Goal: Information Seeking & Learning: Learn about a topic

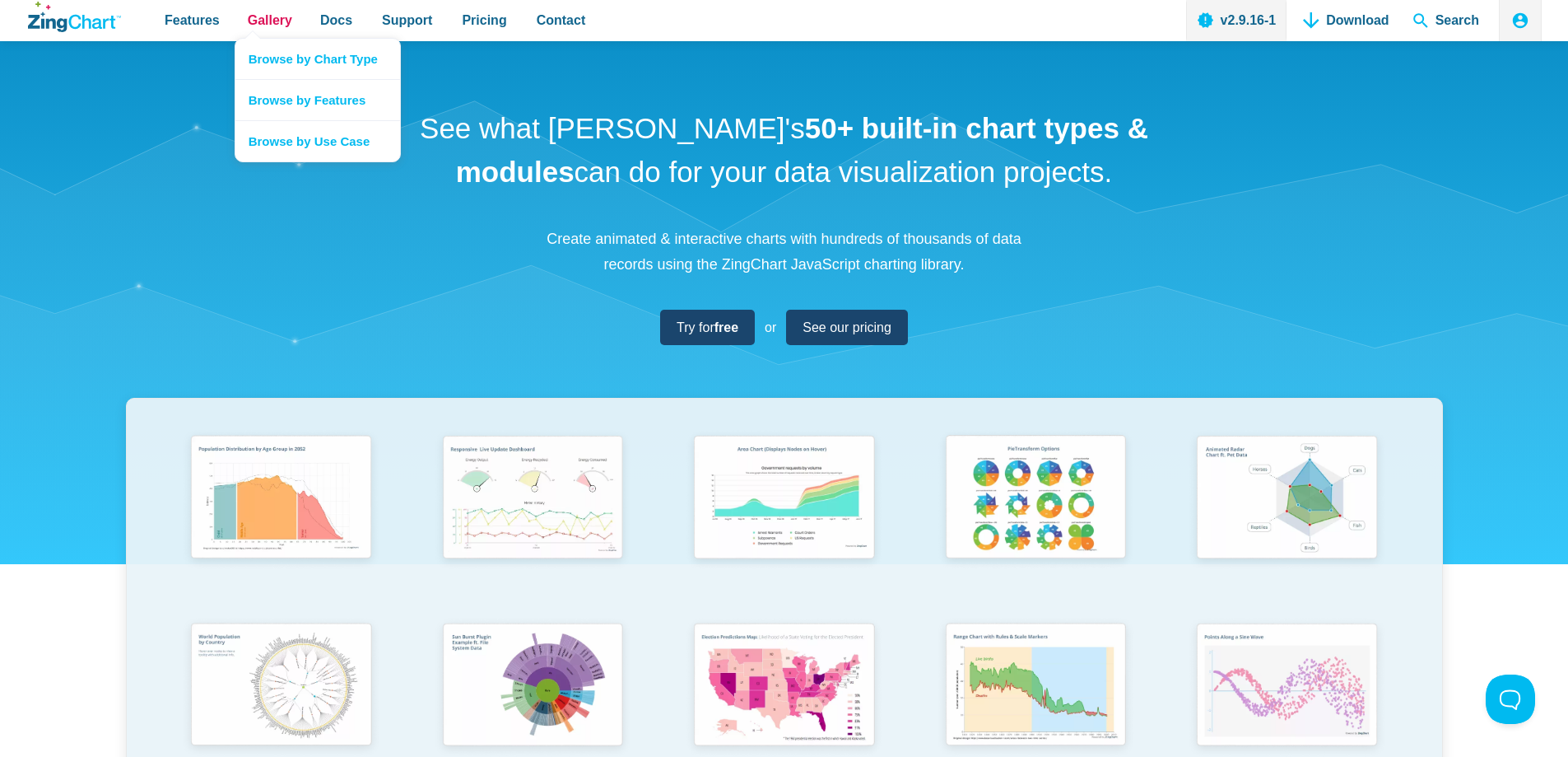
click at [254, 19] on span "Gallery" at bounding box center [269, 20] width 45 height 22
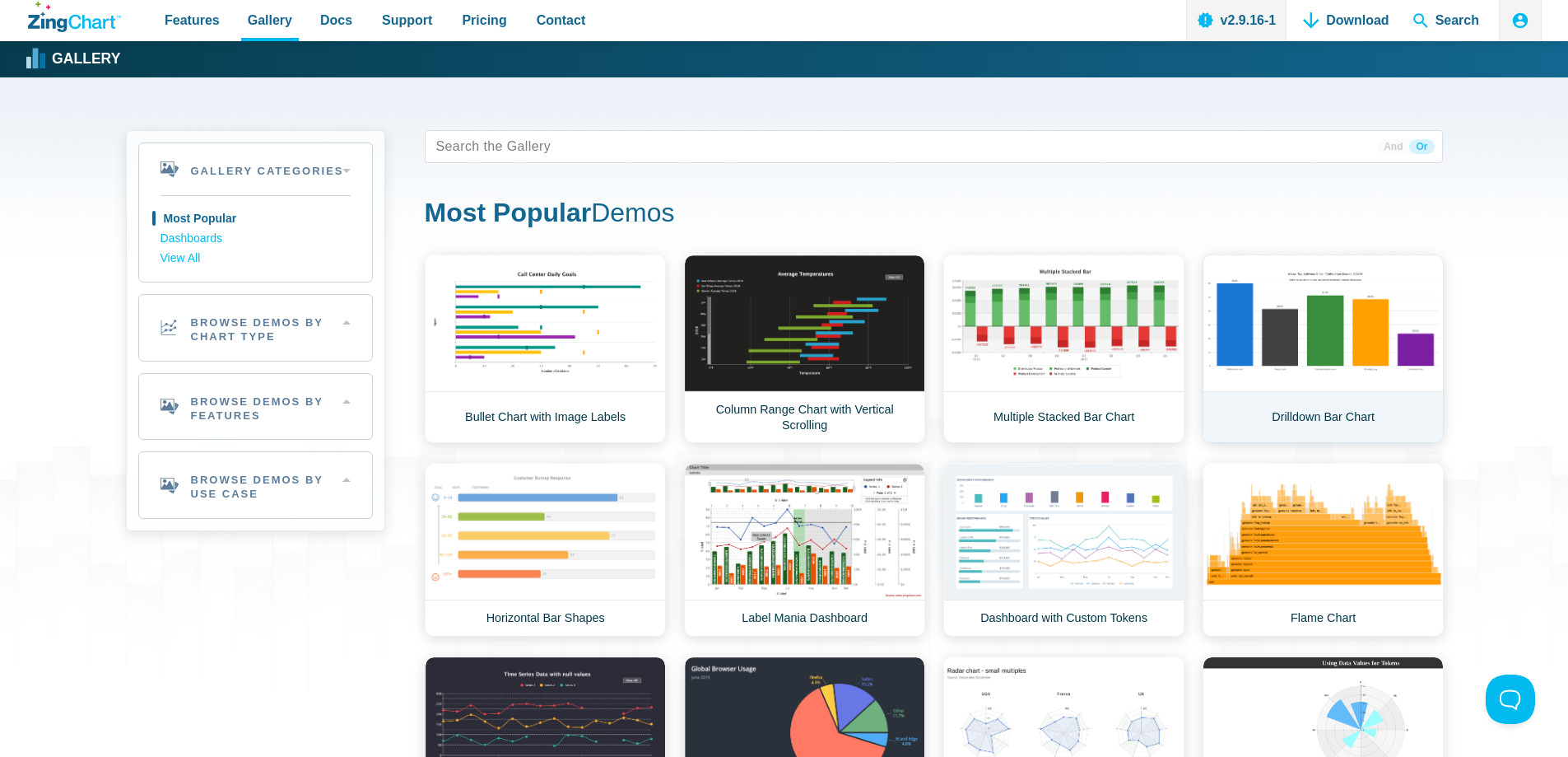
click at [1283, 363] on link "Drilldown Bar Chart" at bounding box center [1323, 349] width 241 height 189
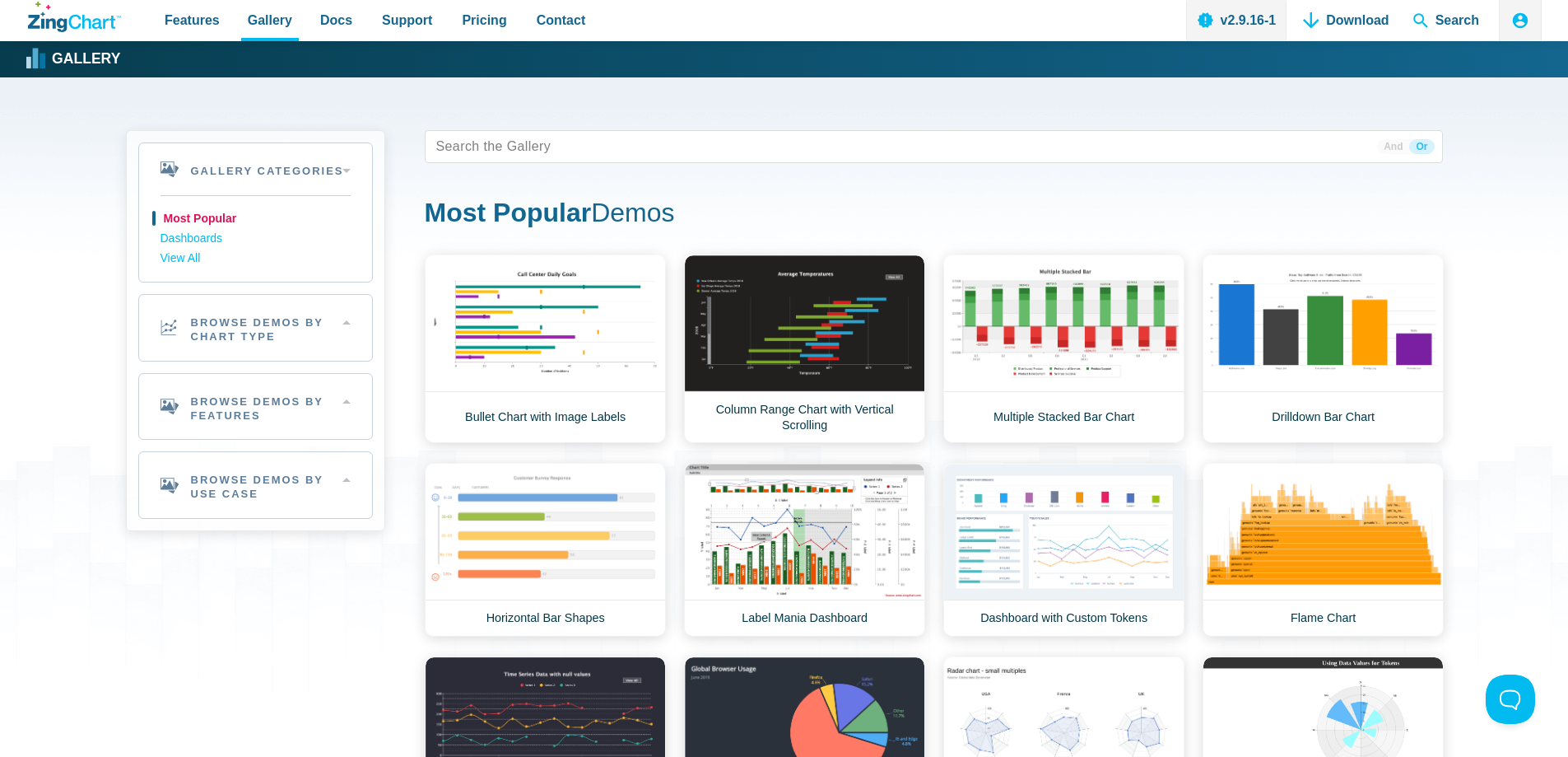
click at [330, 223] on link "Most Popular" at bounding box center [255, 220] width 190 height 20
click at [220, 215] on link "Most Popular" at bounding box center [255, 220] width 190 height 20
click at [213, 243] on link "Dashboards" at bounding box center [255, 238] width 190 height 20
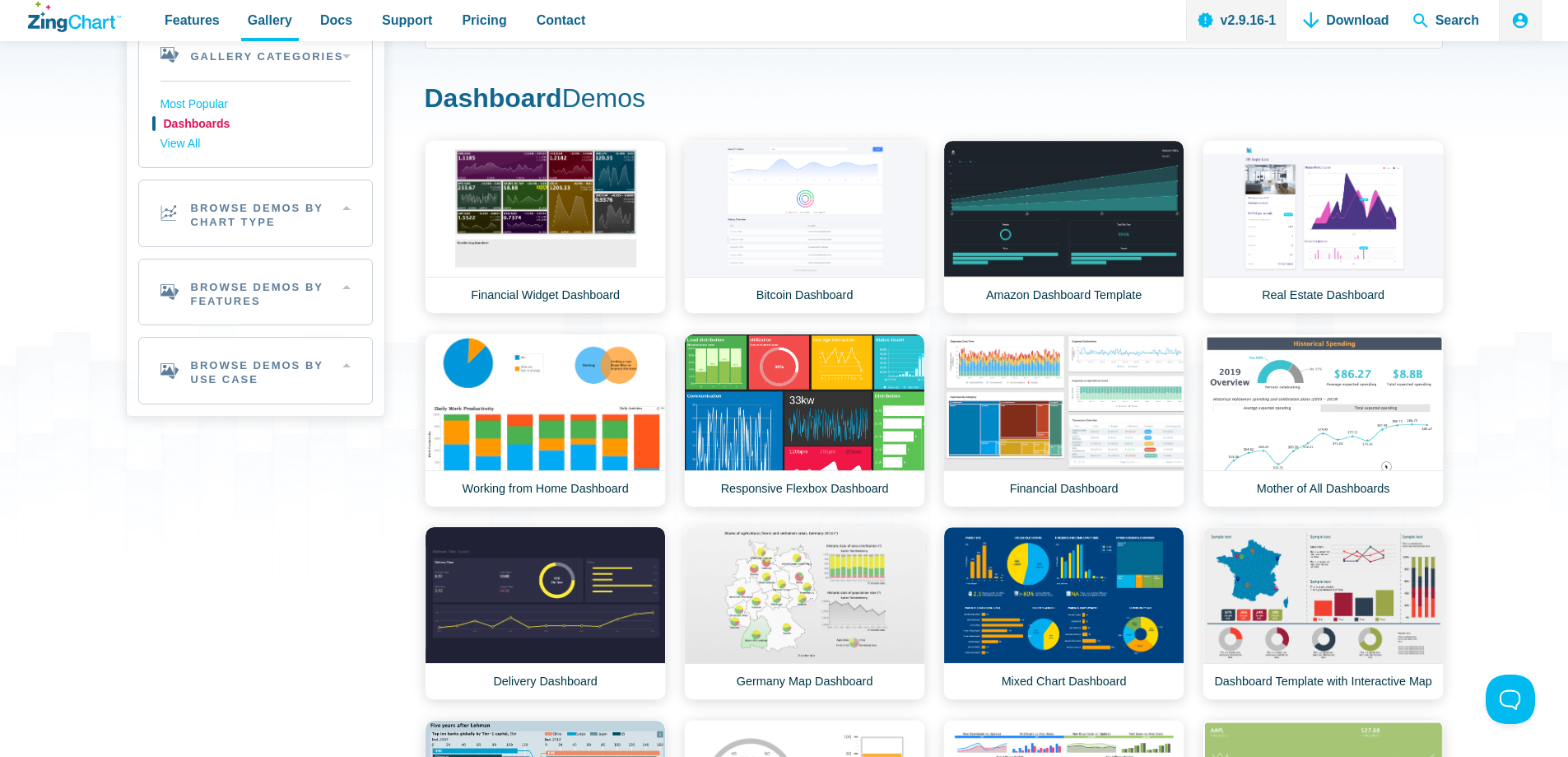
scroll to position [165, 0]
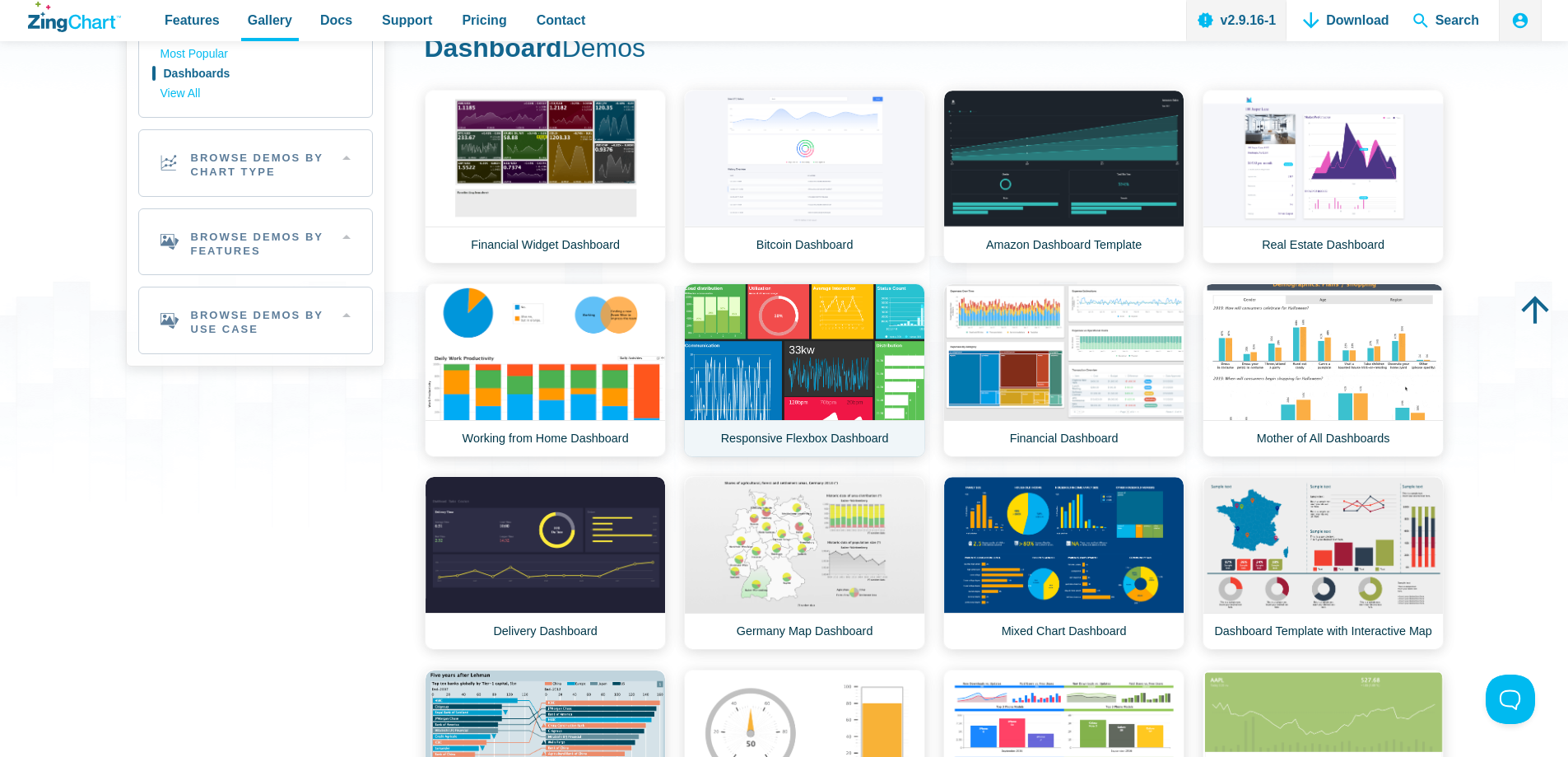
click at [842, 367] on link "Responsive Flexbox Dashboard" at bounding box center [804, 370] width 241 height 174
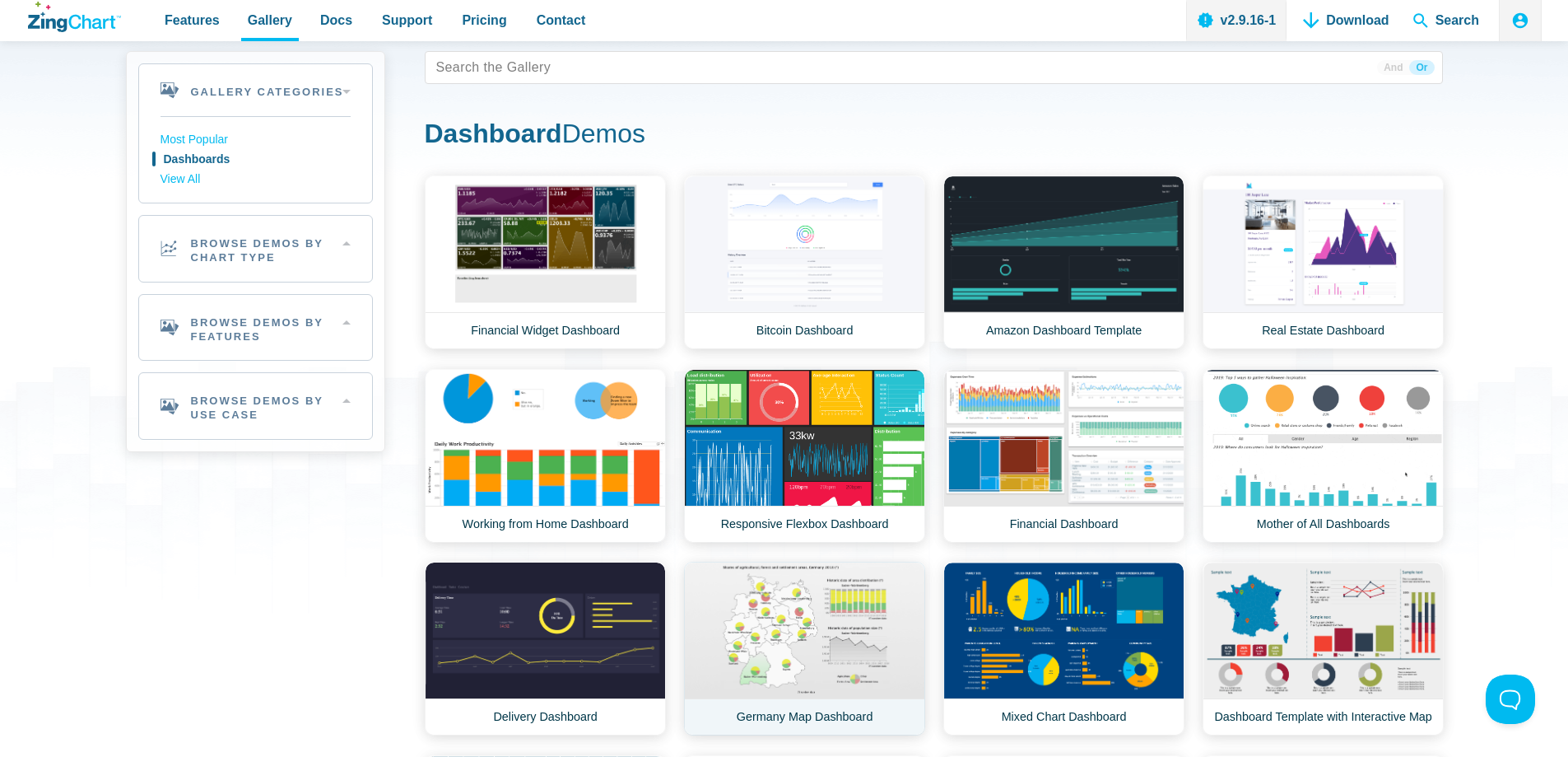
scroll to position [82, 0]
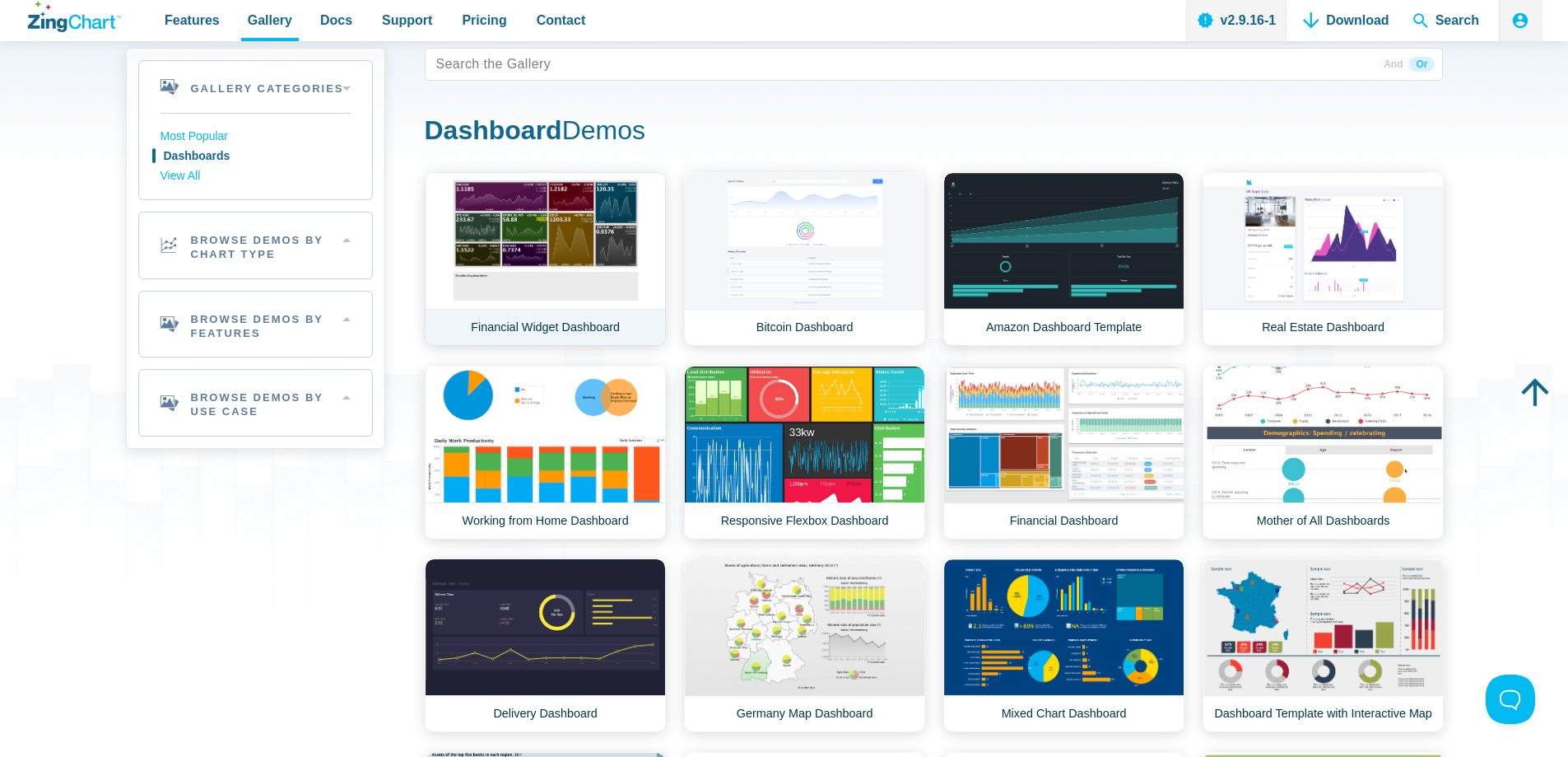
click at [647, 257] on link "Financial Widget Dashboard" at bounding box center [545, 258] width 241 height 174
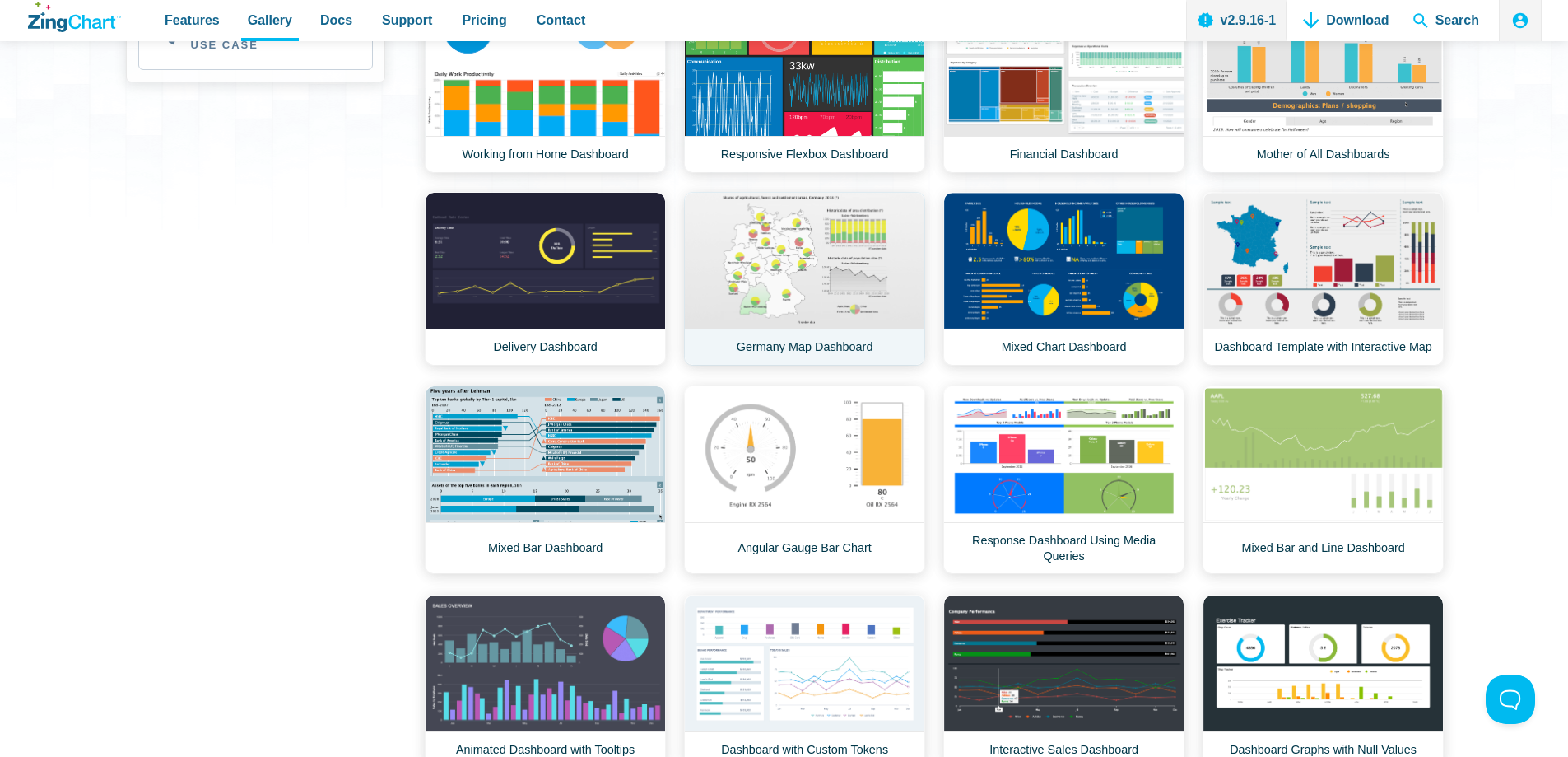
scroll to position [659, 0]
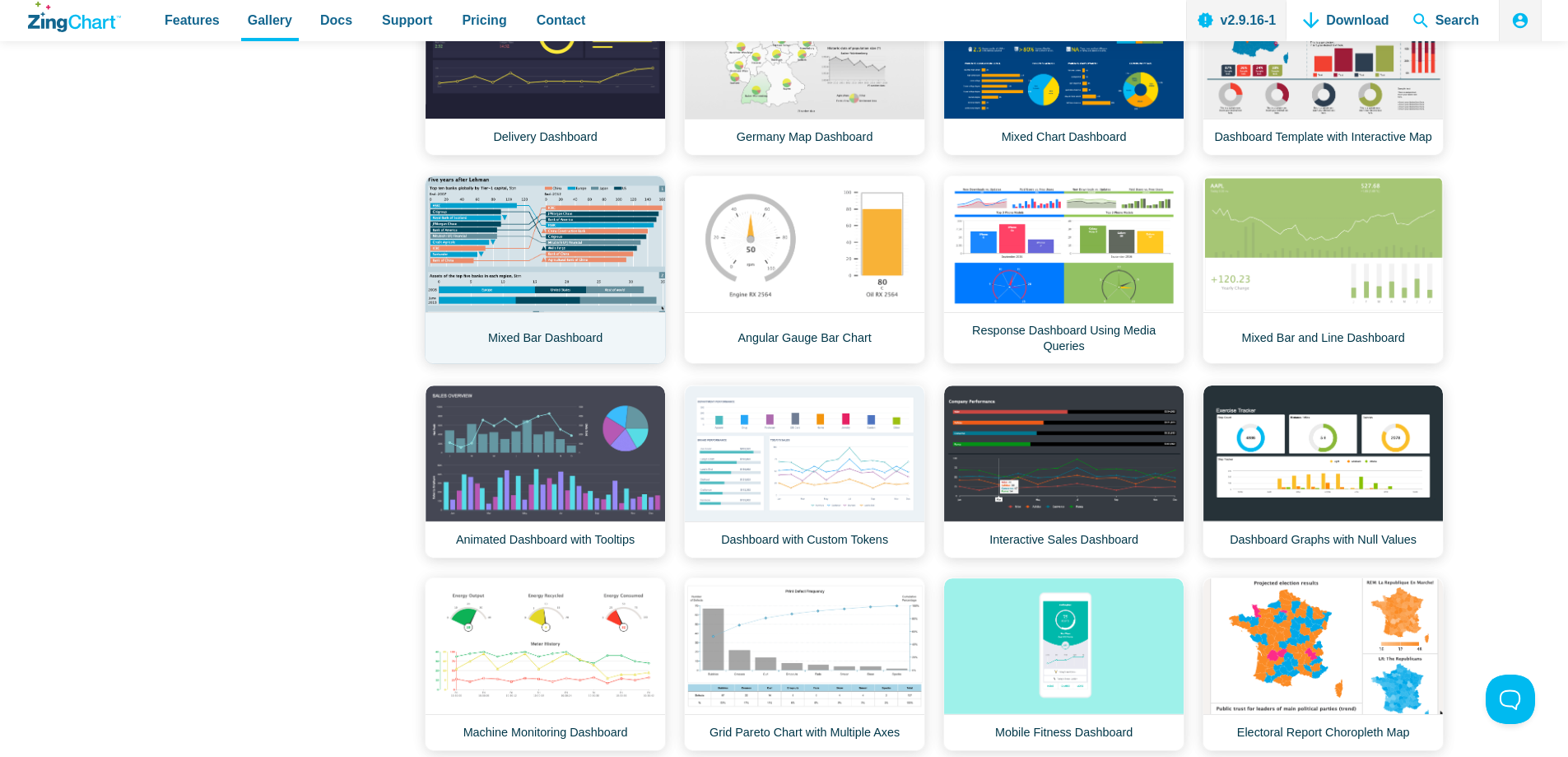
click at [585, 252] on link "Mixed Bar Dashboard" at bounding box center [545, 270] width 241 height 189
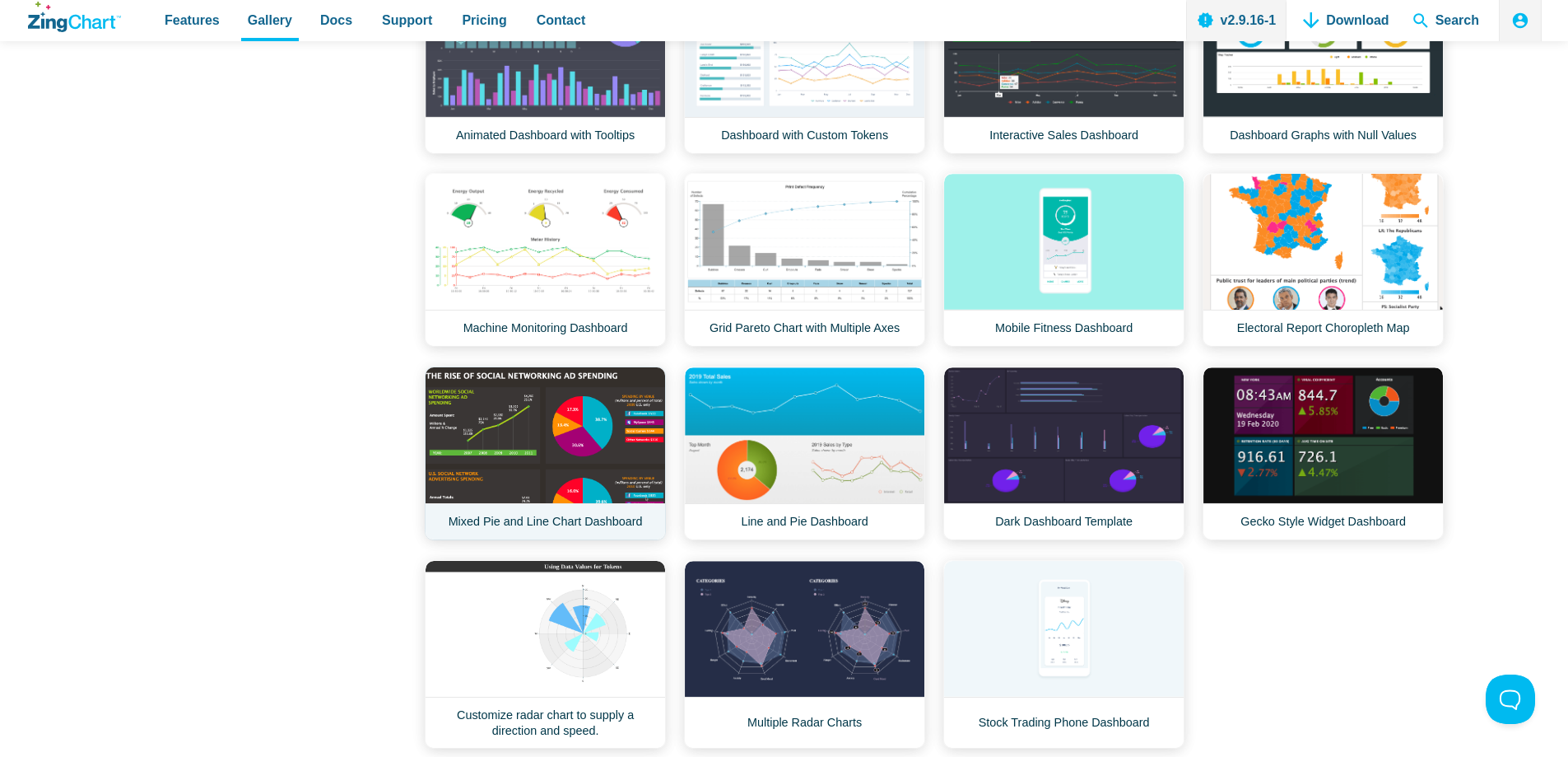
scroll to position [1070, 0]
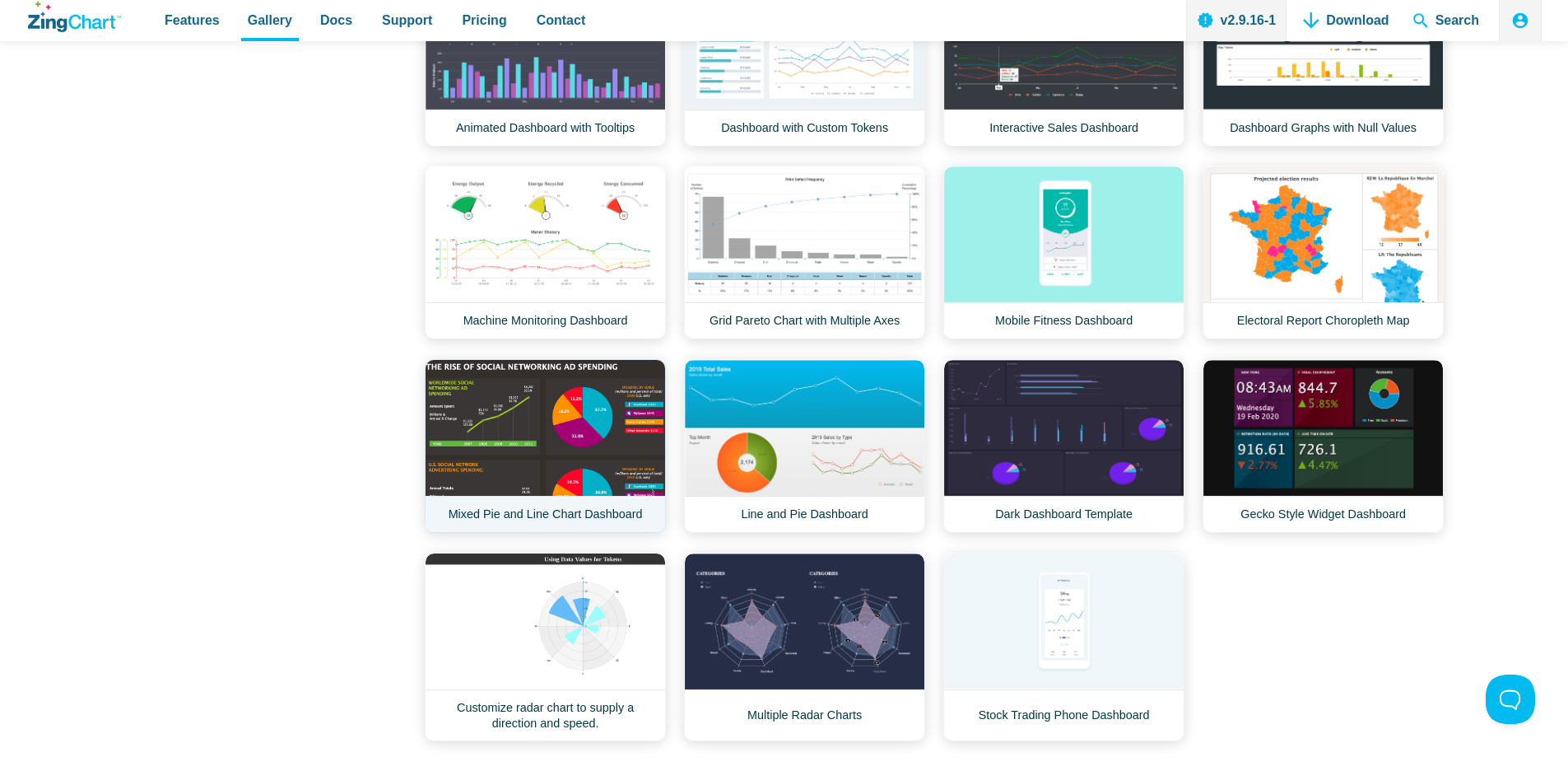
click at [561, 434] on link "Mixed Pie and Line Chart Dashboard" at bounding box center [545, 445] width 241 height 174
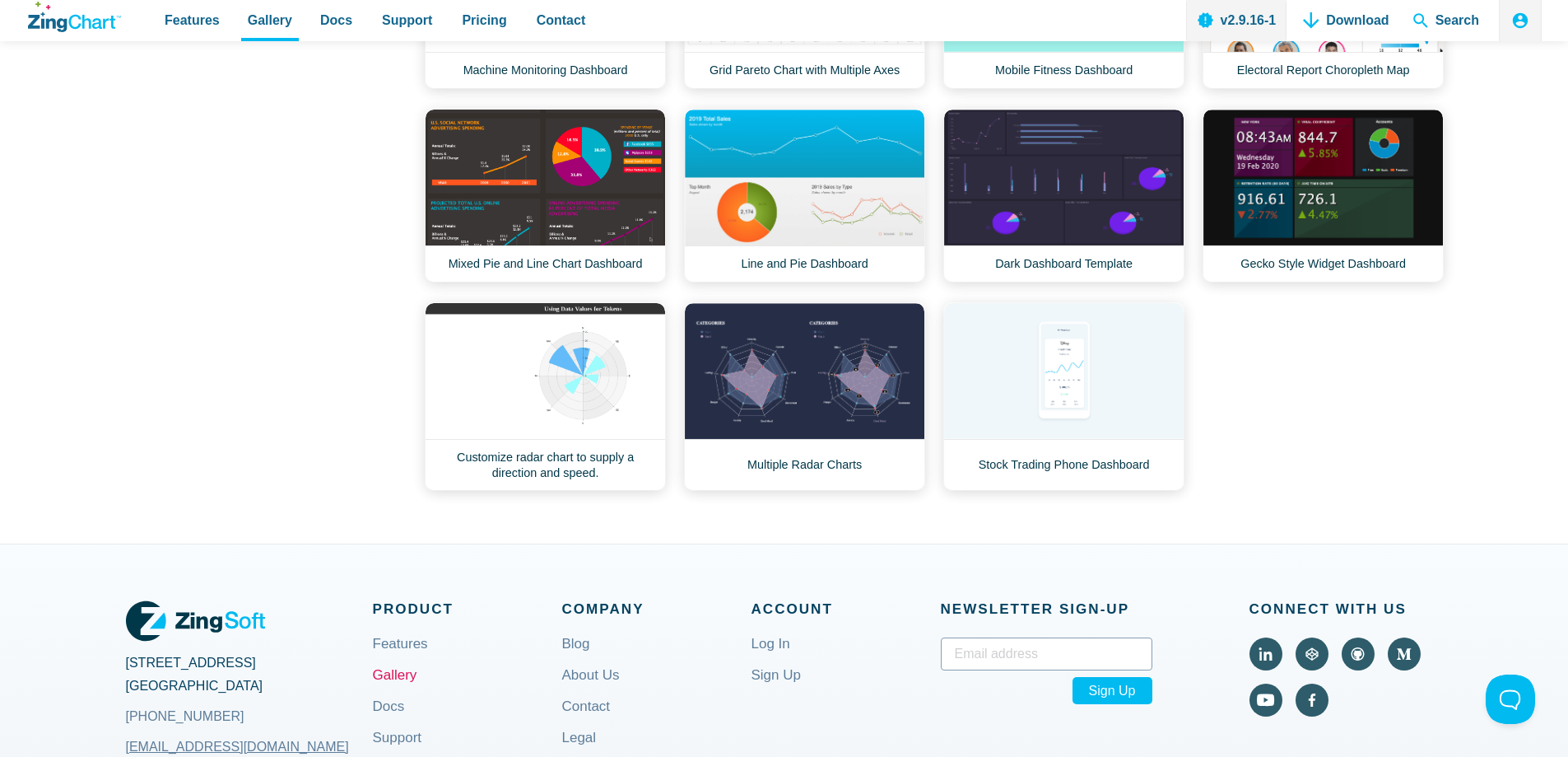
scroll to position [1482, 0]
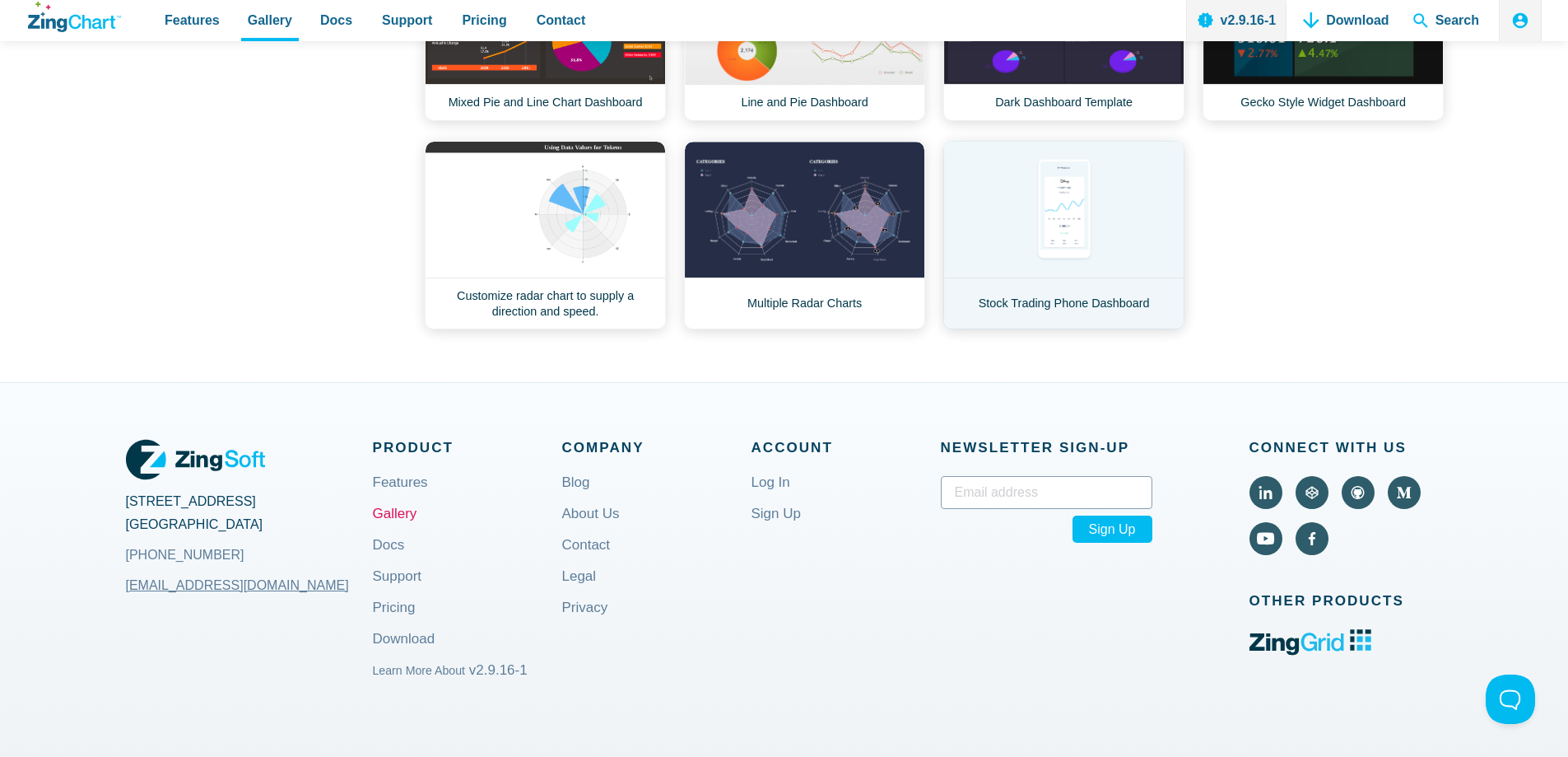
click at [1105, 224] on link "Stock Trading Phone Dashboard" at bounding box center [1064, 235] width 241 height 189
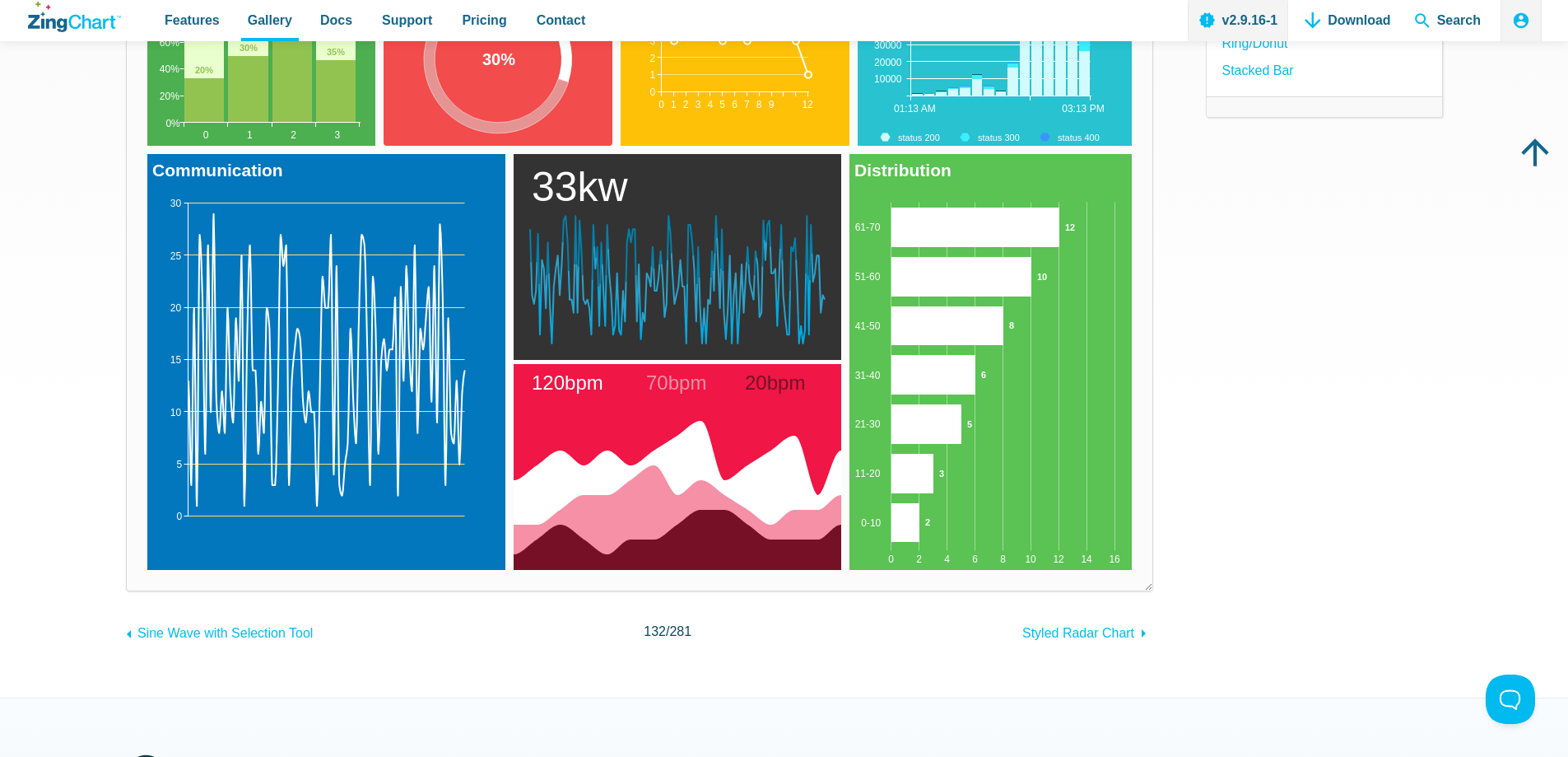
scroll to position [330, 0]
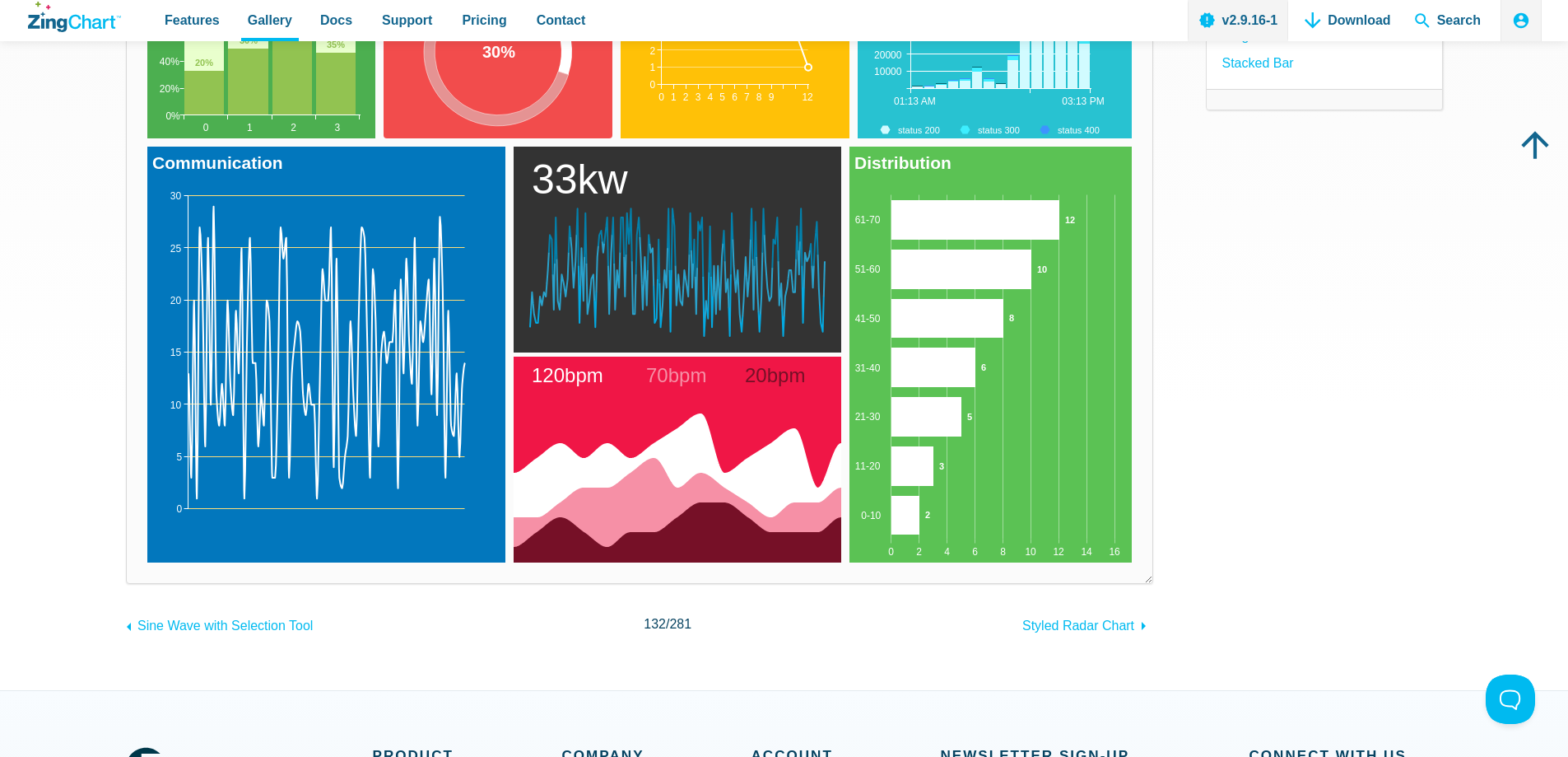
click at [513, 562] on area "70bpm" at bounding box center [513, 562] width 0 height 0
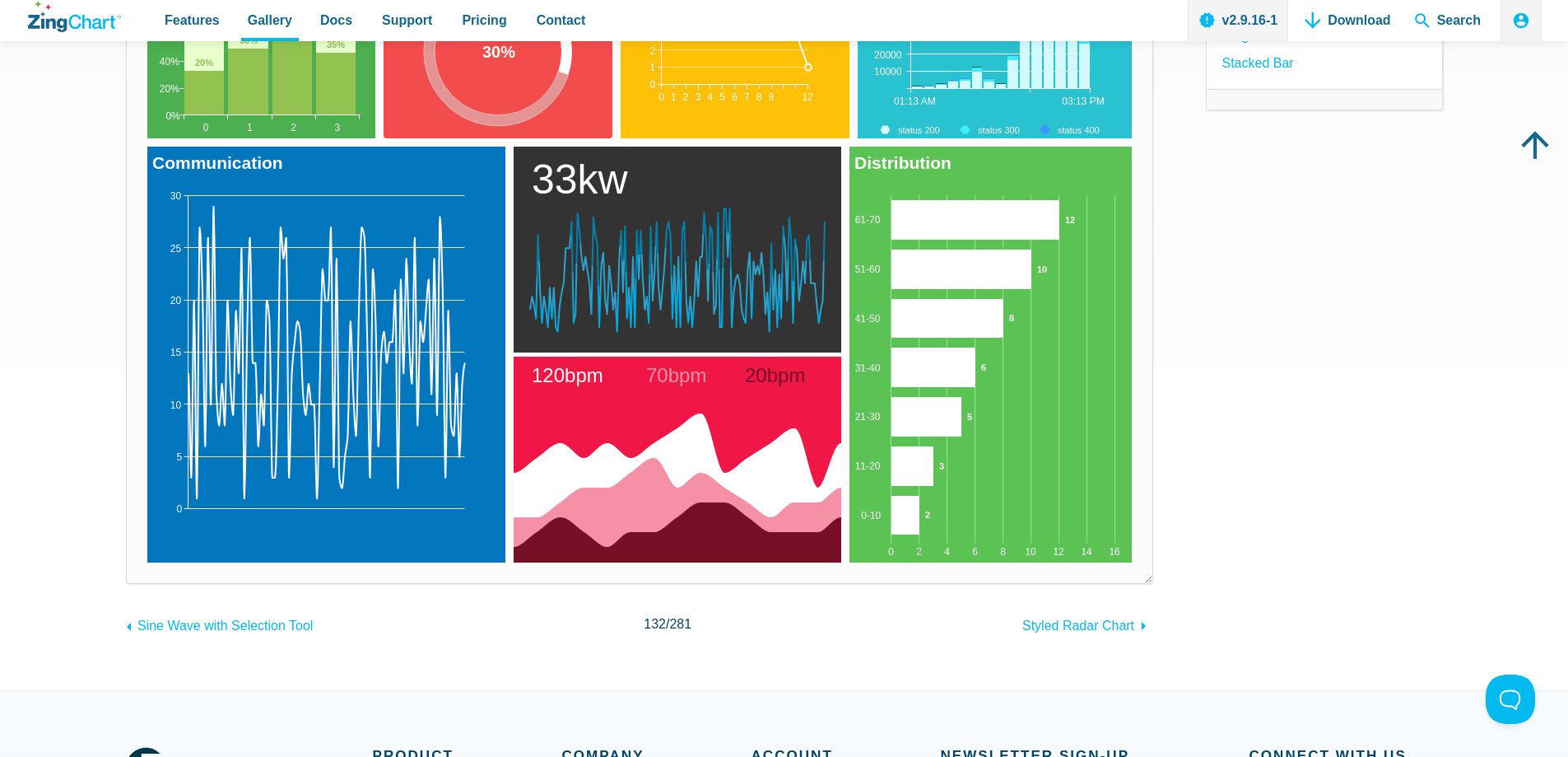
click at [786, 375] on tspan "20bpm" at bounding box center [775, 375] width 61 height 22
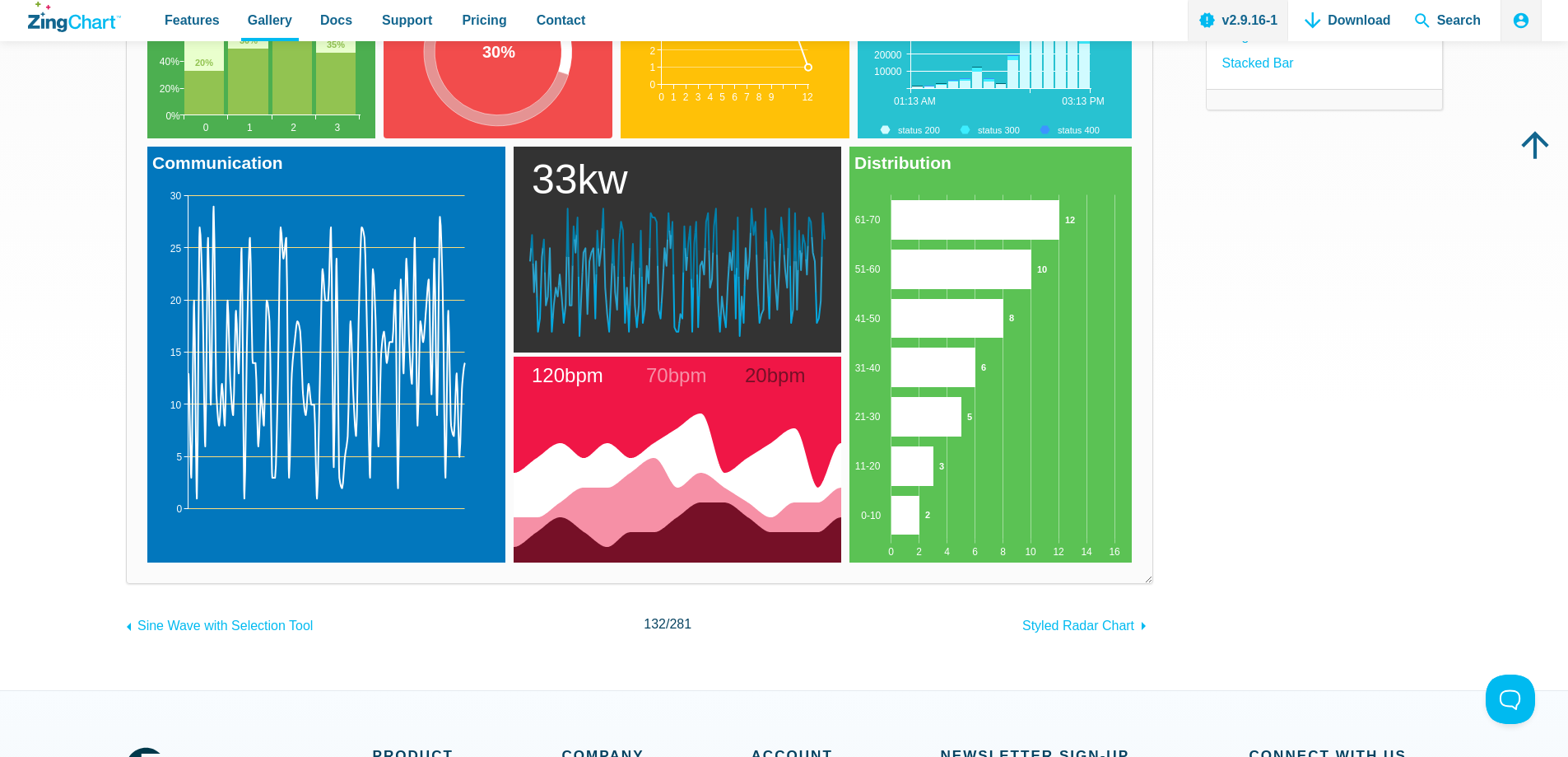
click at [513, 562] on area "70bpm" at bounding box center [513, 562] width 0 height 0
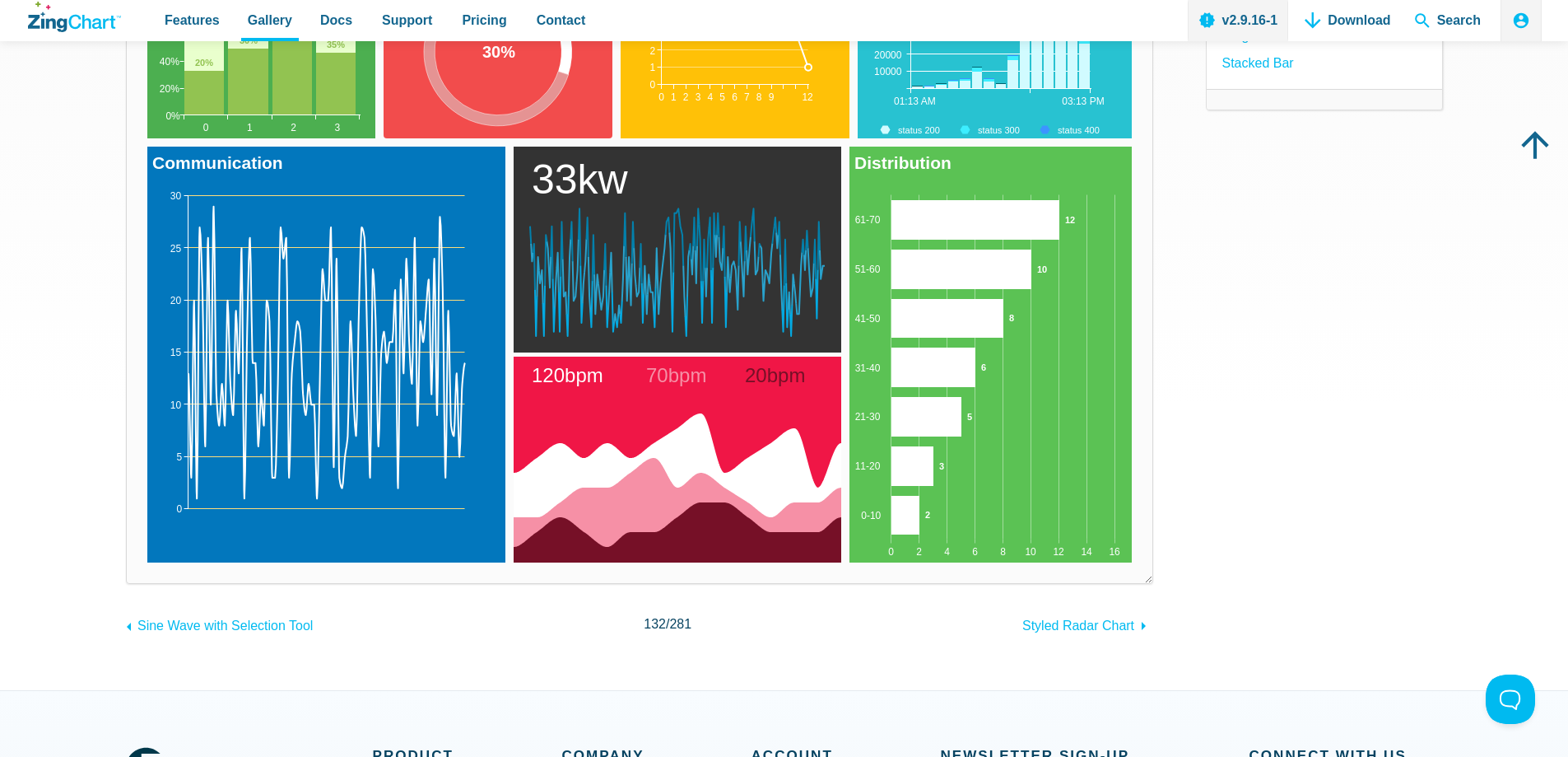
click at [513, 562] on area "120bpm" at bounding box center [513, 562] width 0 height 0
click at [393, 322] on img "App Content" at bounding box center [290, 355] width 287 height 416
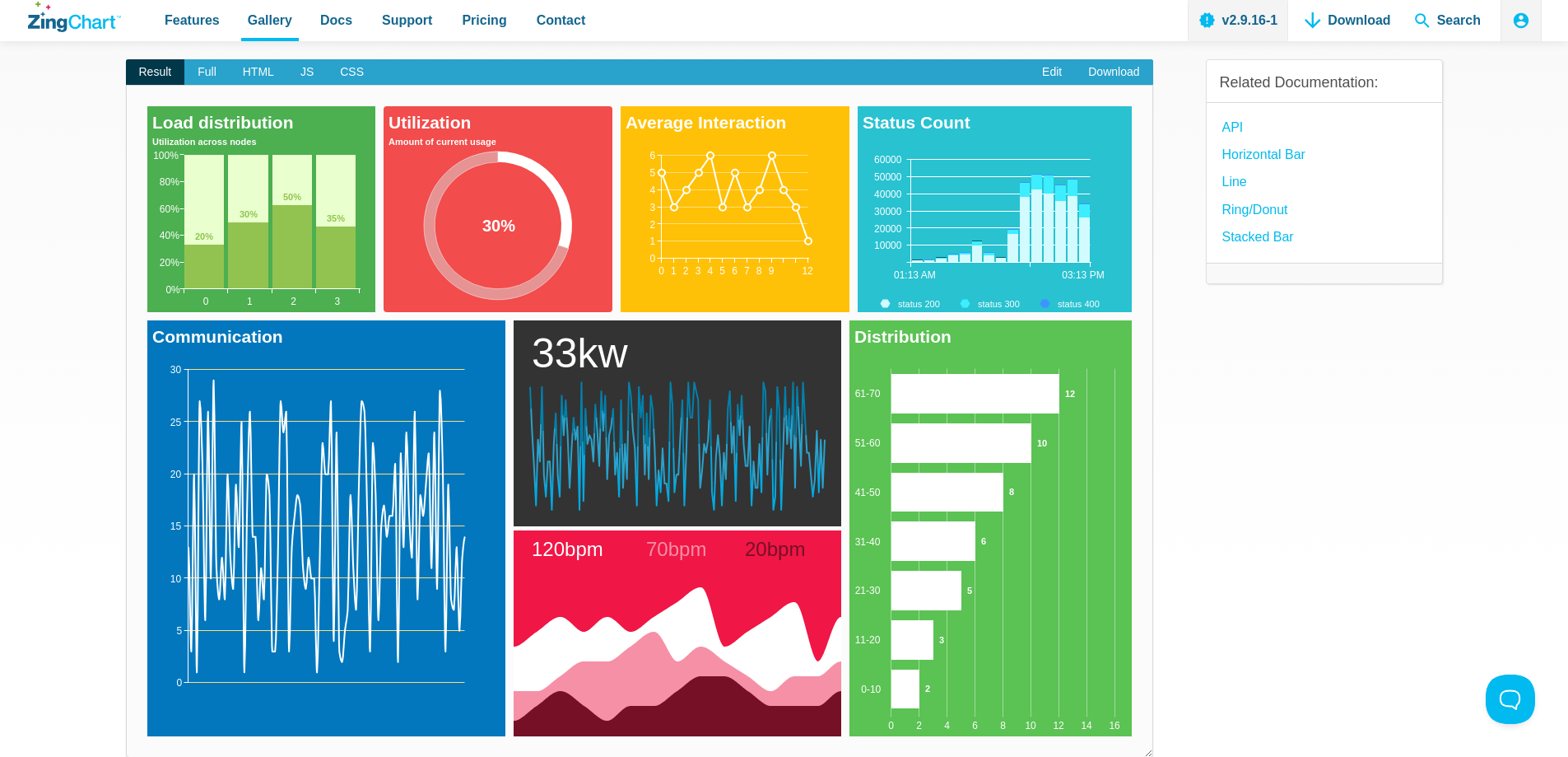
scroll to position [0, 0]
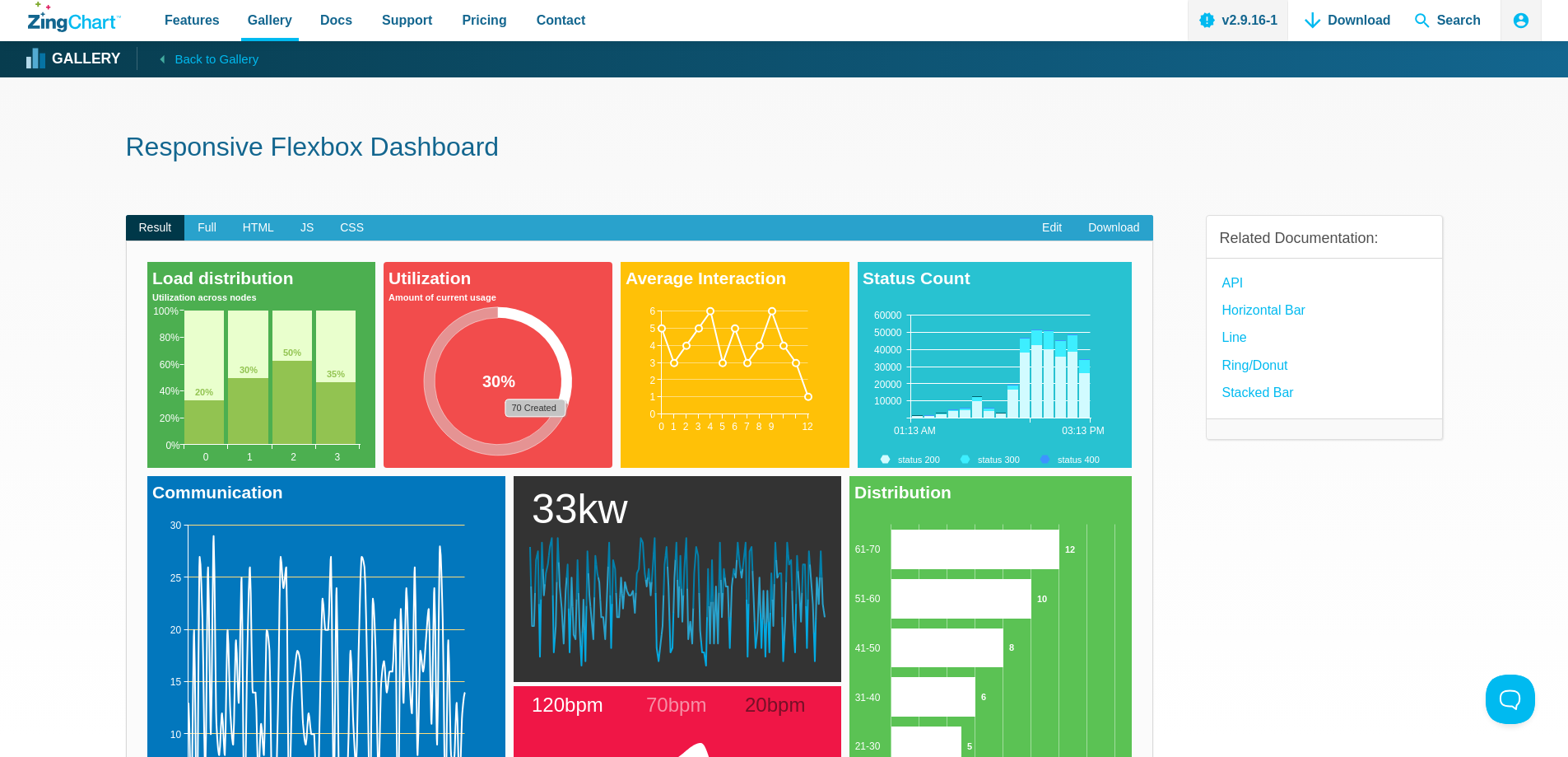
click at [383, 468] on area "App Content" at bounding box center [383, 468] width 0 height 0
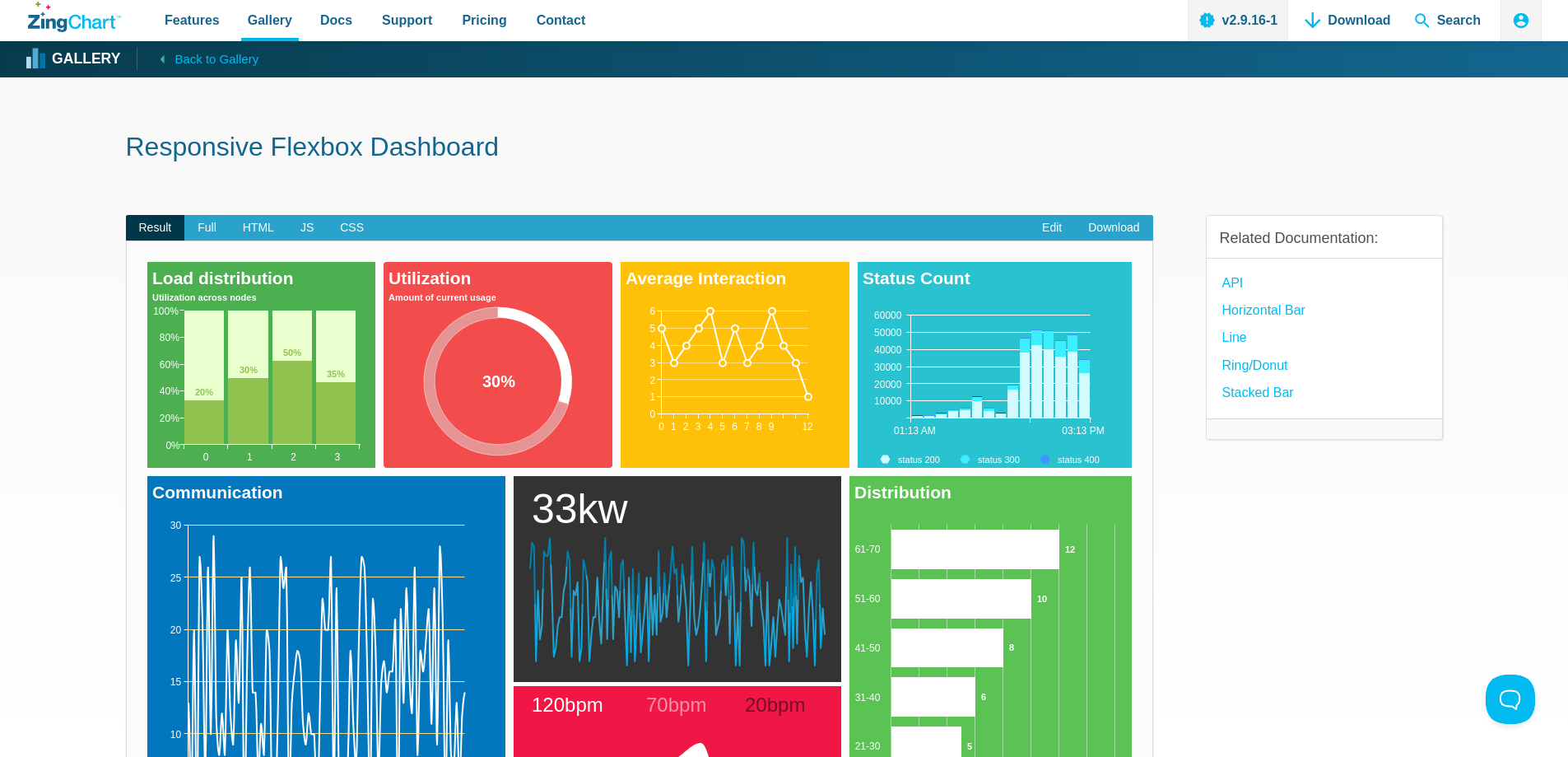
click at [383, 468] on area "App Content" at bounding box center [383, 468] width 0 height 0
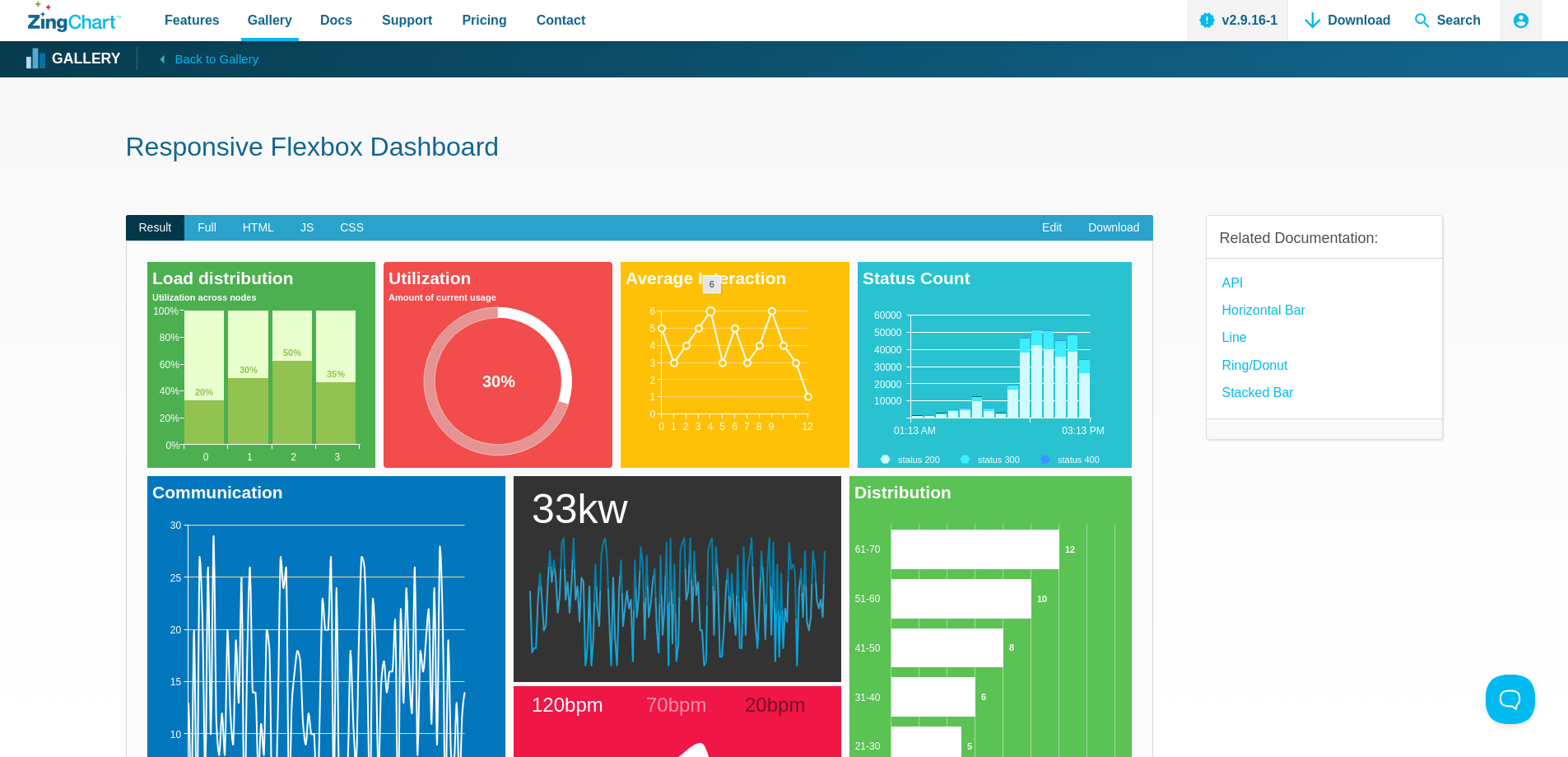
click at [621, 468] on area "App Content" at bounding box center [621, 468] width 0 height 0
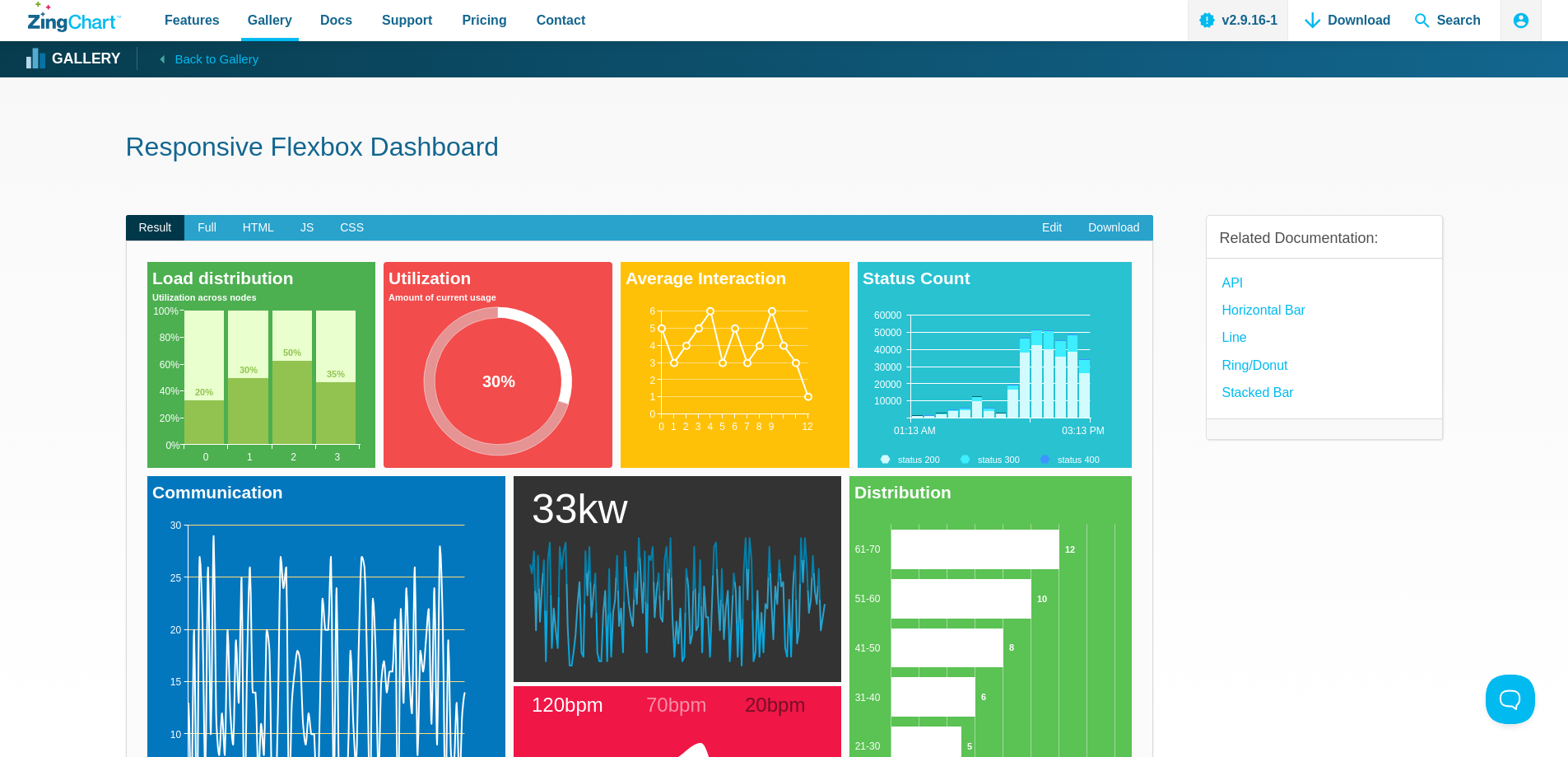
drag, startPoint x: 711, startPoint y: 310, endPoint x: 711, endPoint y: 363, distance: 53.0
click at [711, 362] on div "Average Interaction 0 12 1 2 3 4 5 6 7 8 9 0 6 1 2 3 4 5" at bounding box center [735, 365] width 228 height 206
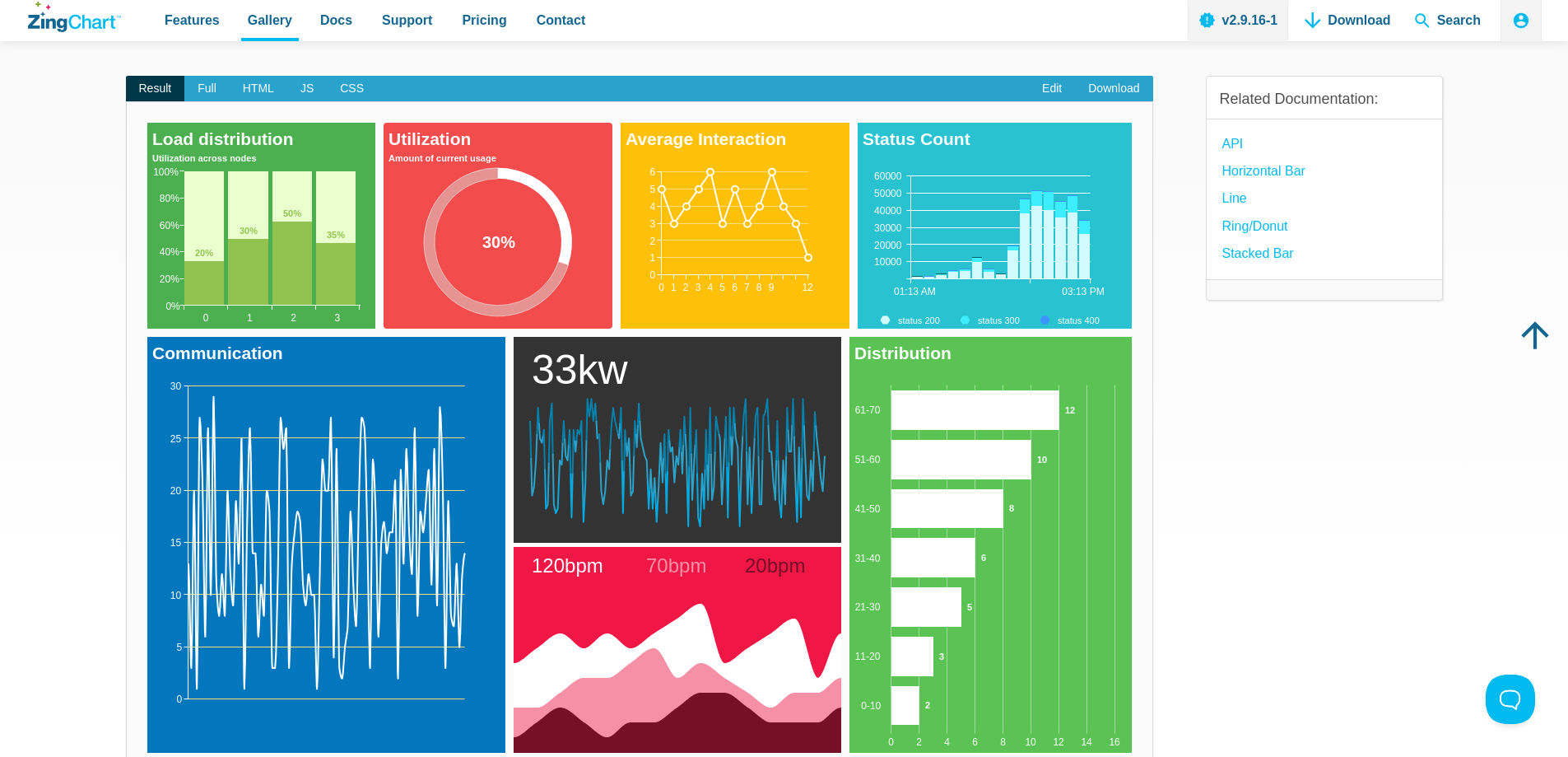
scroll to position [165, 0]
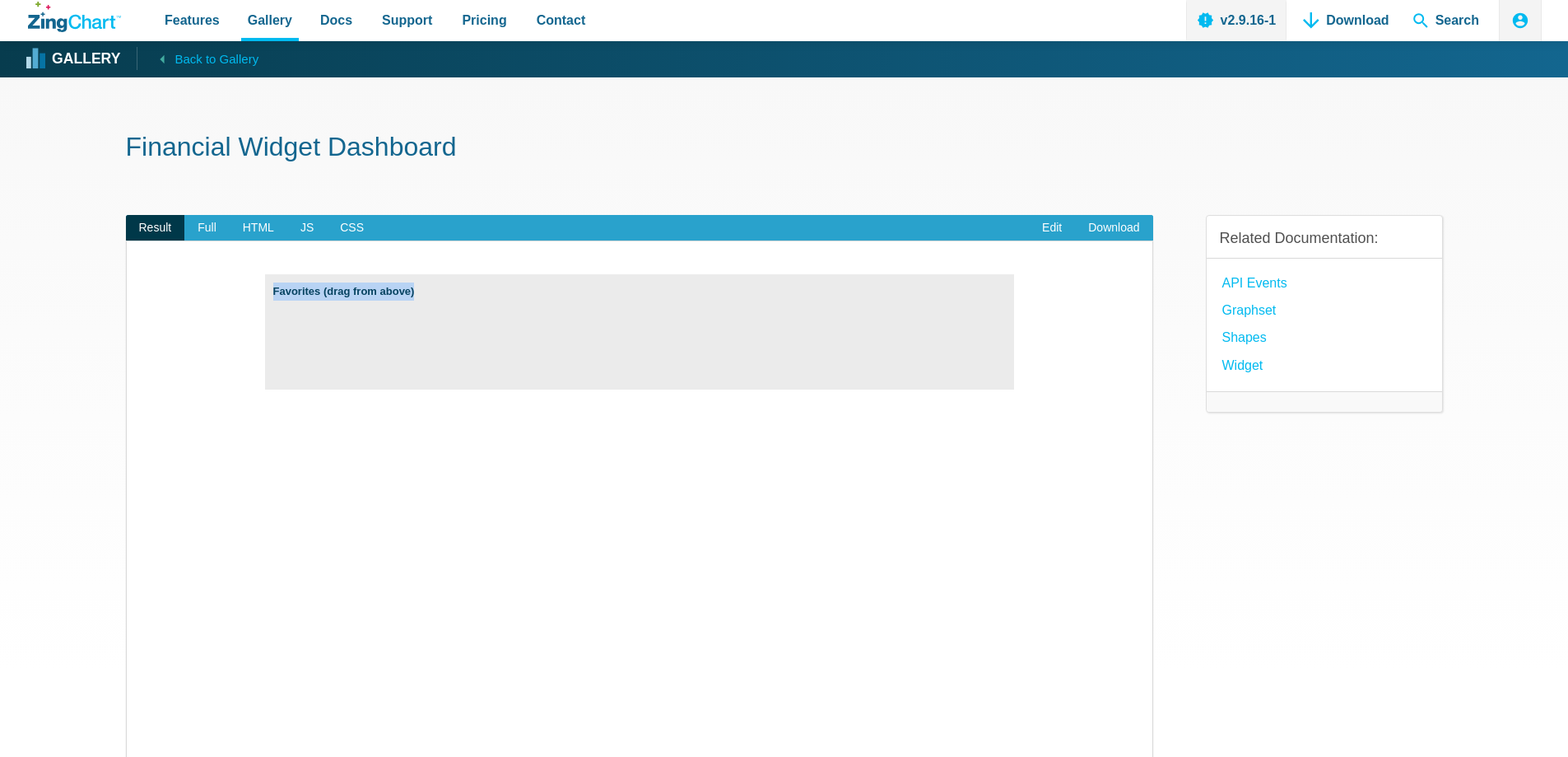
drag, startPoint x: 415, startPoint y: 293, endPoint x: 263, endPoint y: 312, distance: 153.2
click at [263, 312] on div "Powered by [PERSON_NAME] Favorites (drag from above)" at bounding box center [640, 508] width 1027 height 535
click at [343, 315] on div "Favorites (drag from above)" at bounding box center [640, 332] width 749 height 115
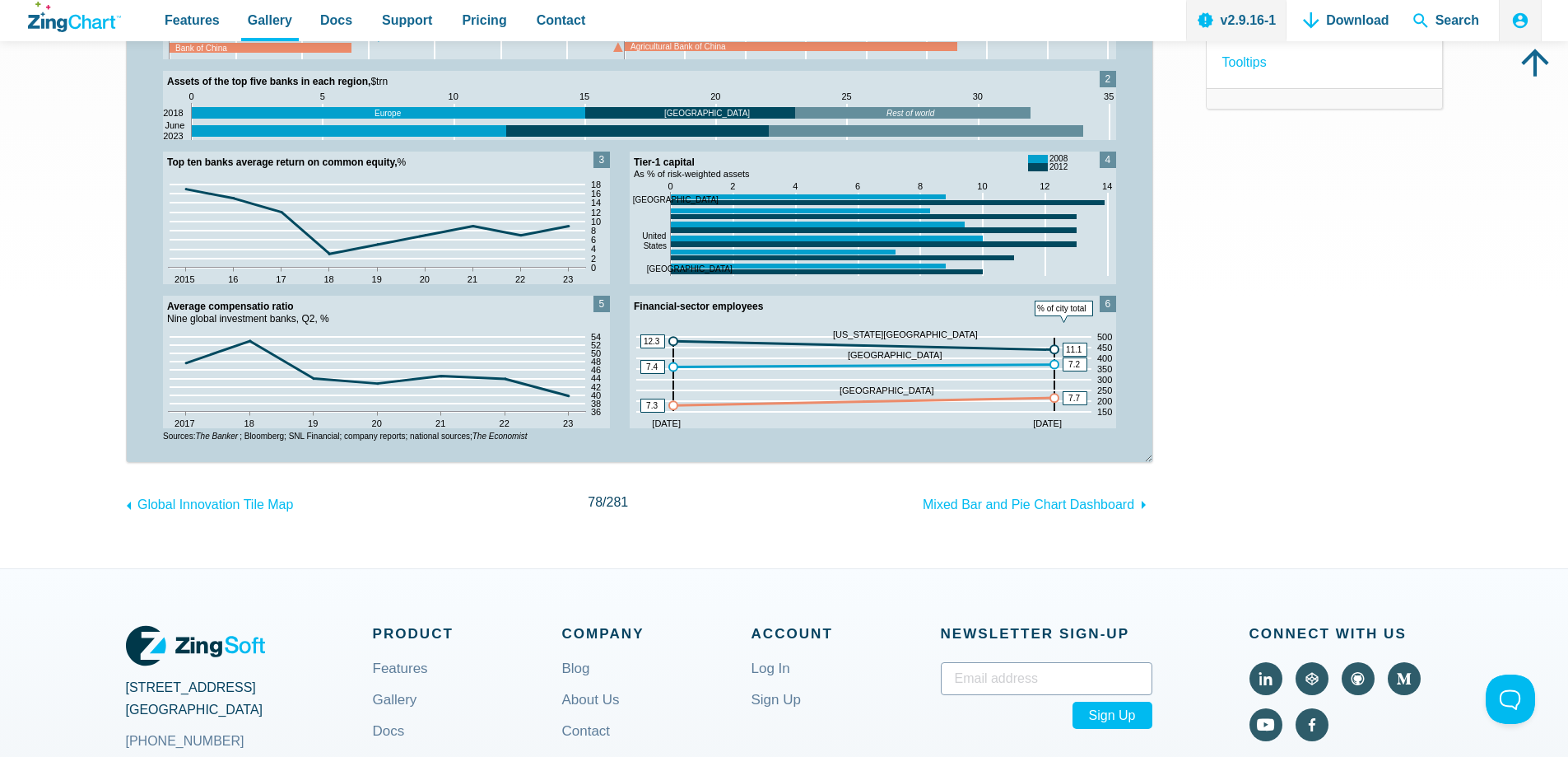
scroll to position [165, 0]
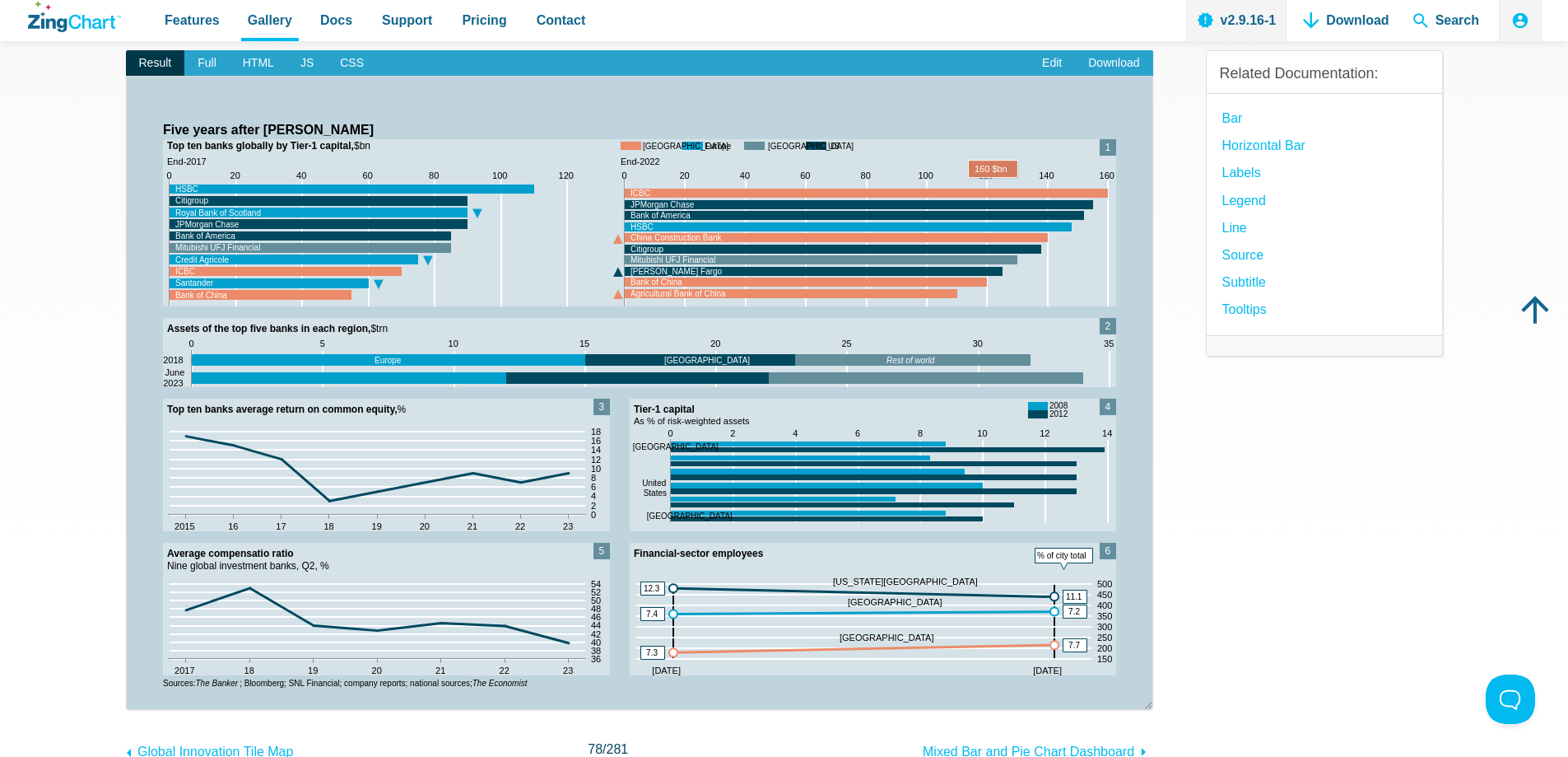
click at [143, 692] on area "App Content" at bounding box center [143, 692] width 0 height 0
click at [206, 62] on span "Full" at bounding box center [208, 64] width 46 height 27
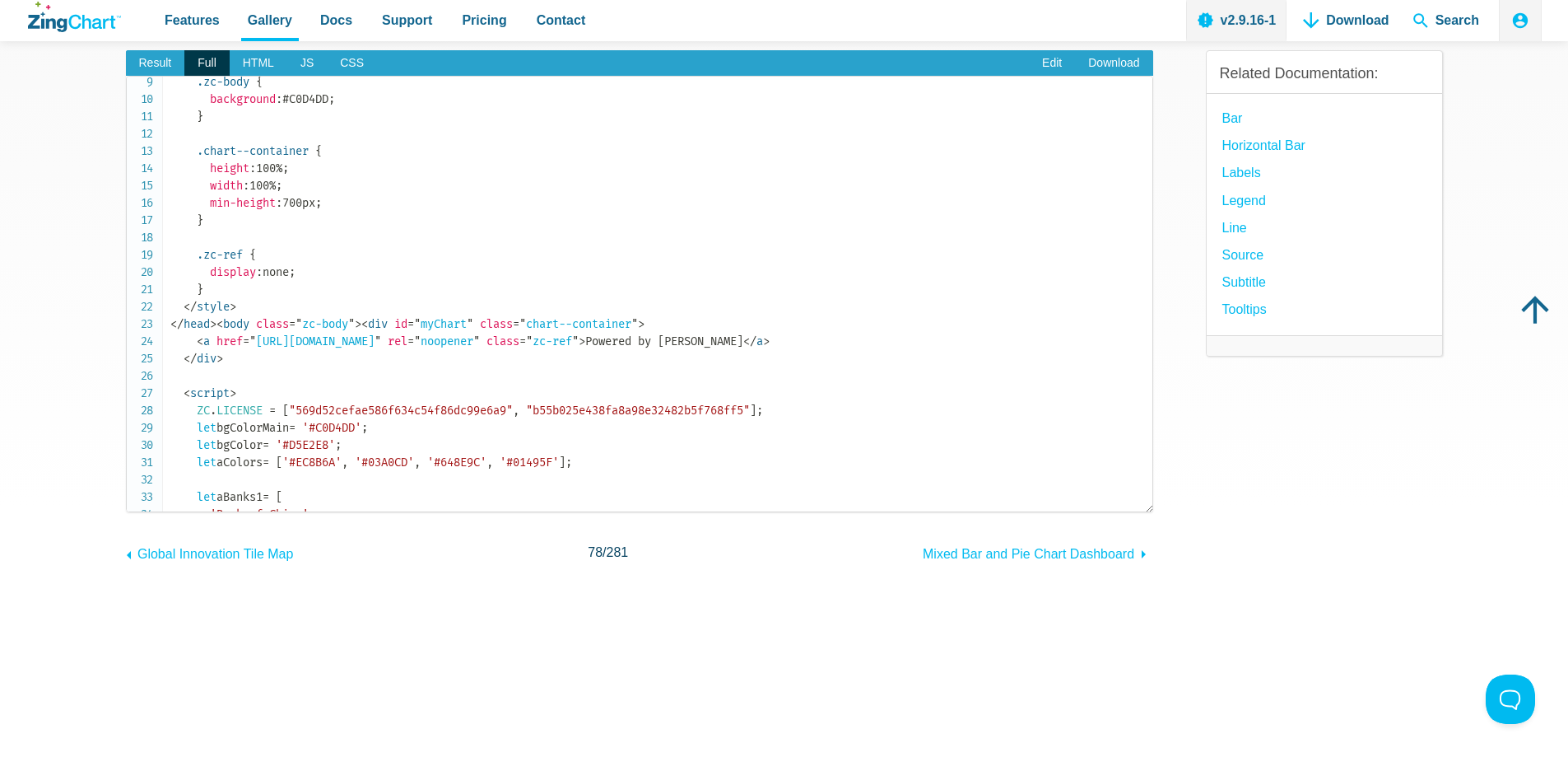
scroll to position [0, 0]
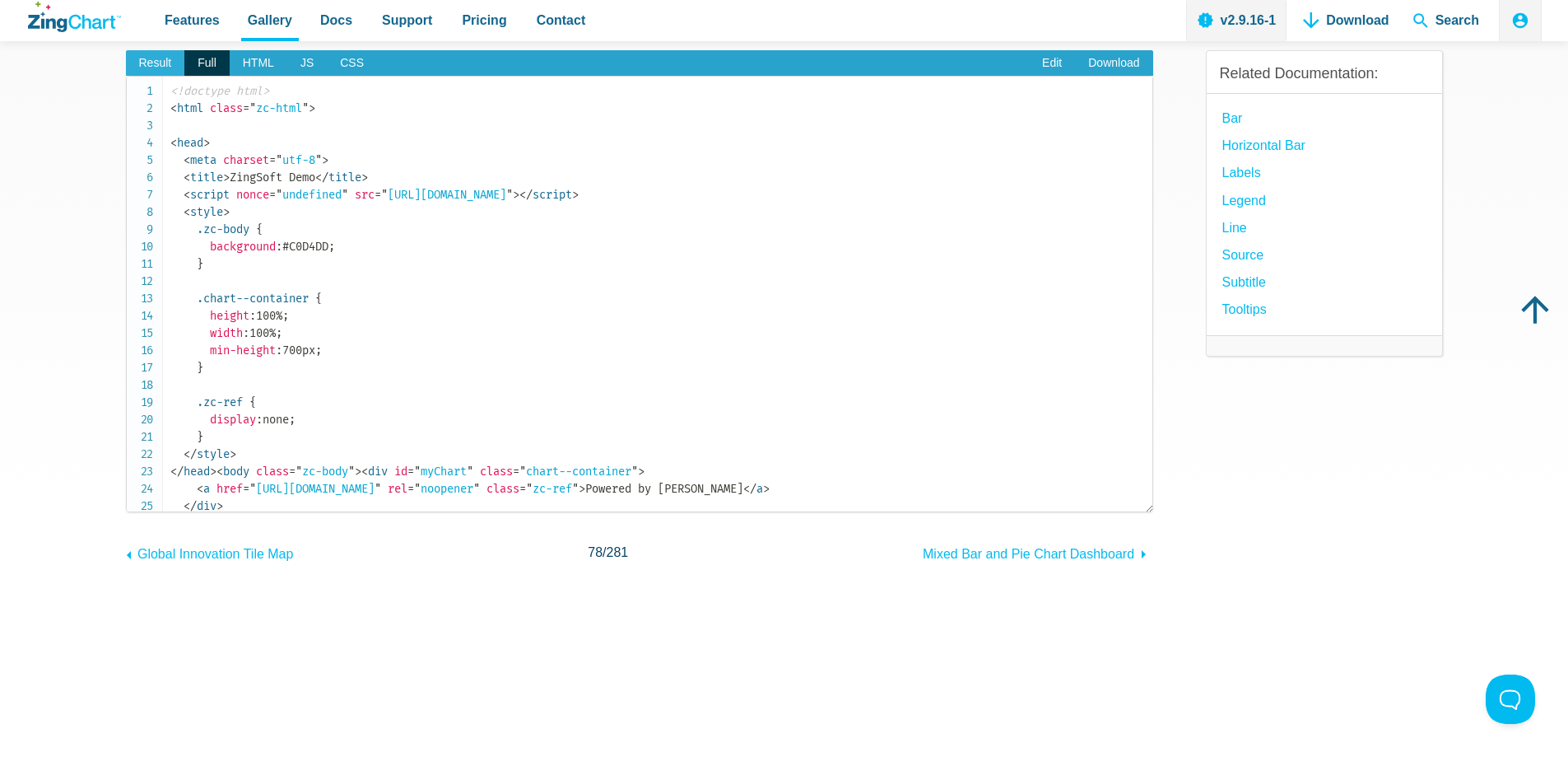
click at [152, 58] on span "Result" at bounding box center [156, 64] width 60 height 27
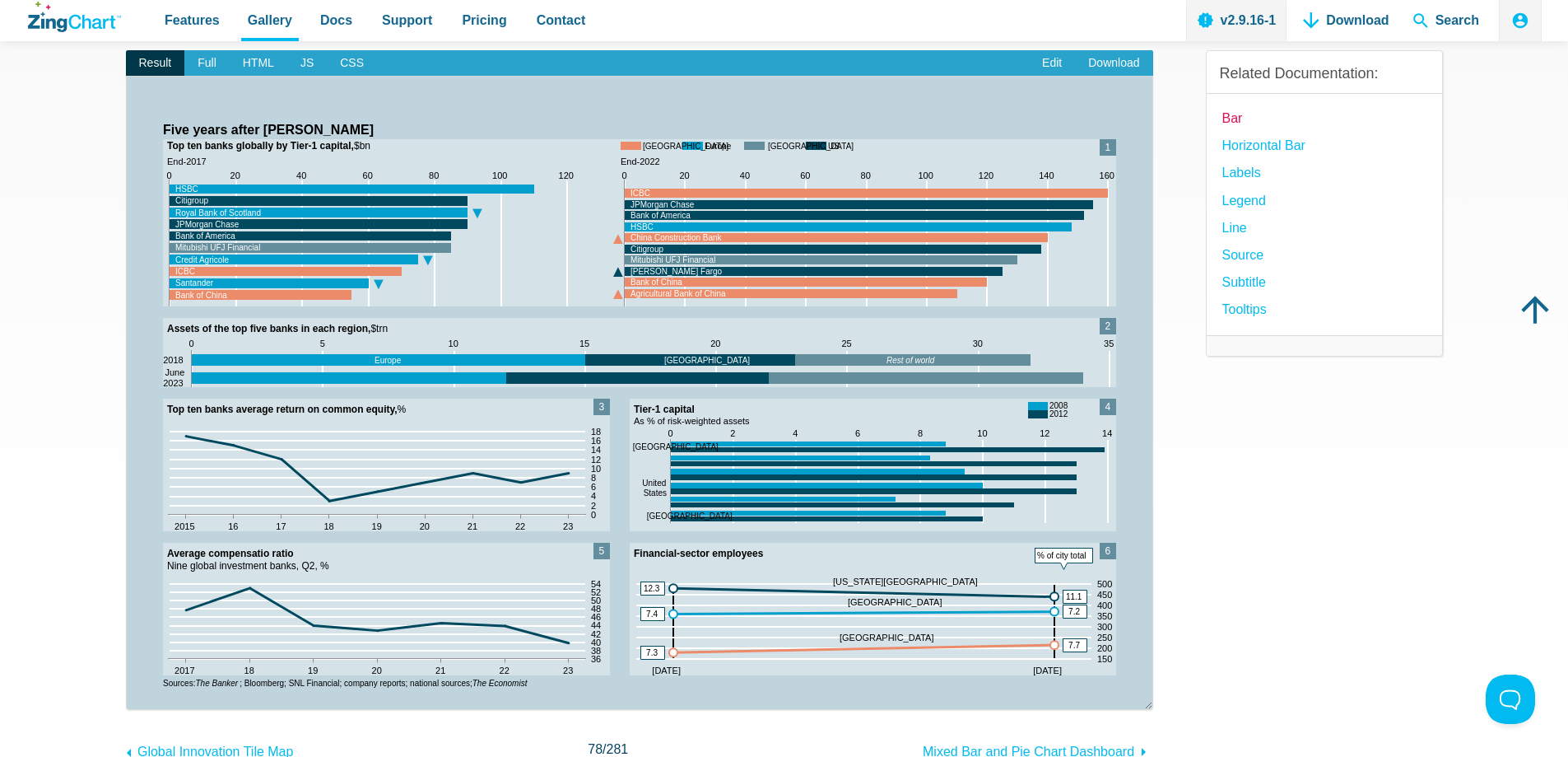
click at [1227, 114] on link "Bar" at bounding box center [1232, 118] width 21 height 22
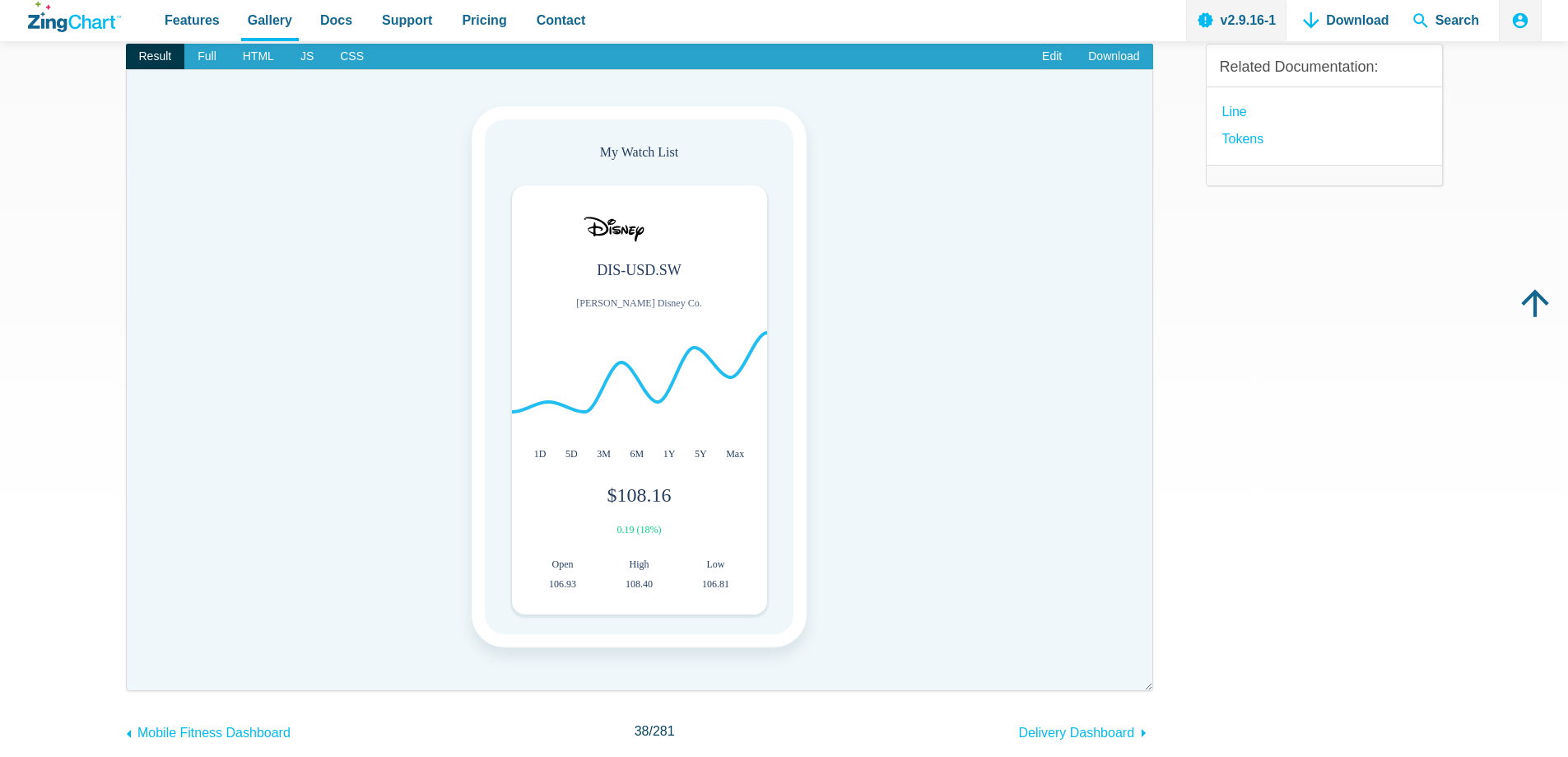
scroll to position [247, 0]
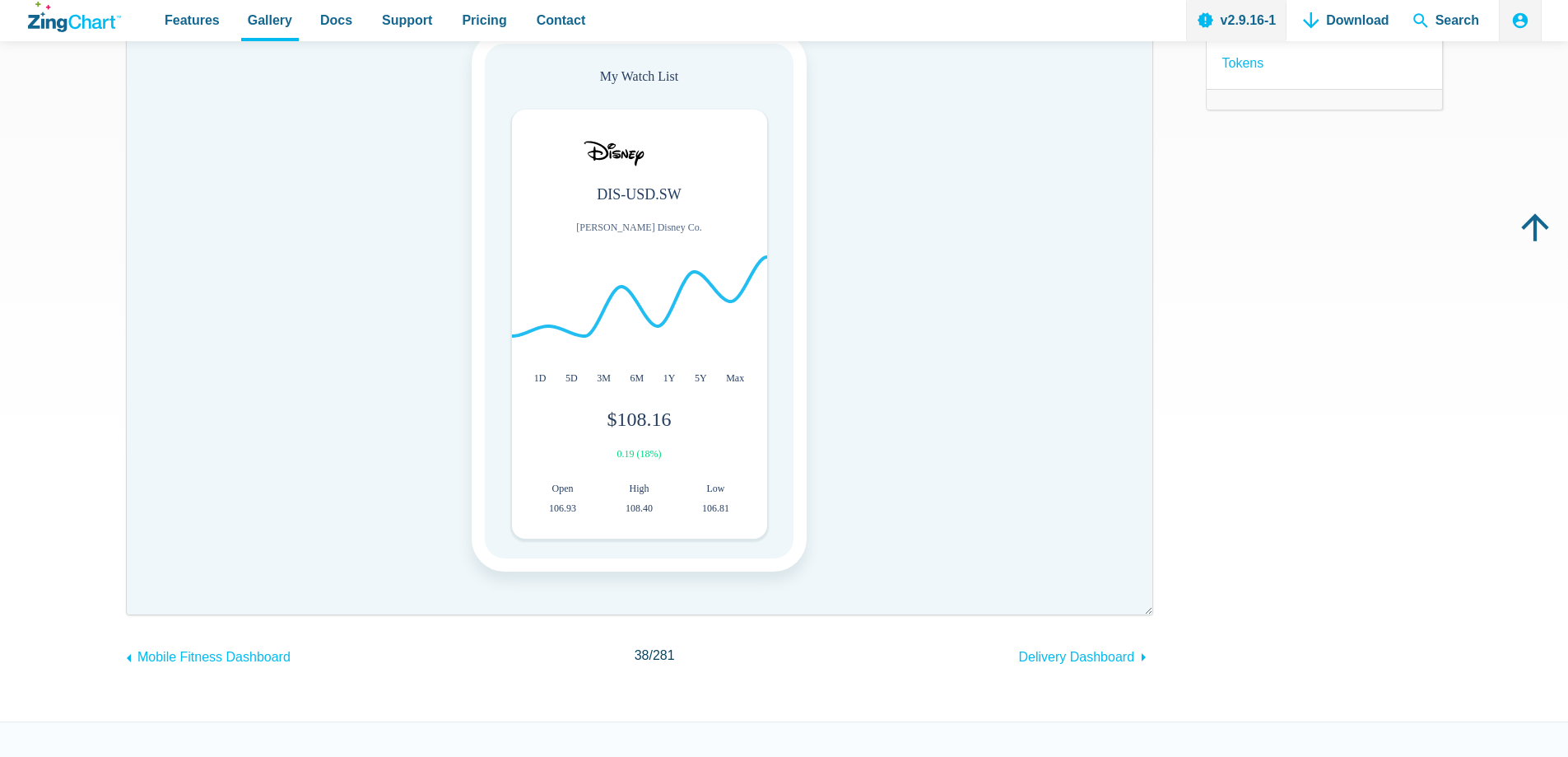
click at [691, 278] on img "App Content" at bounding box center [615, 299] width 205 height 123
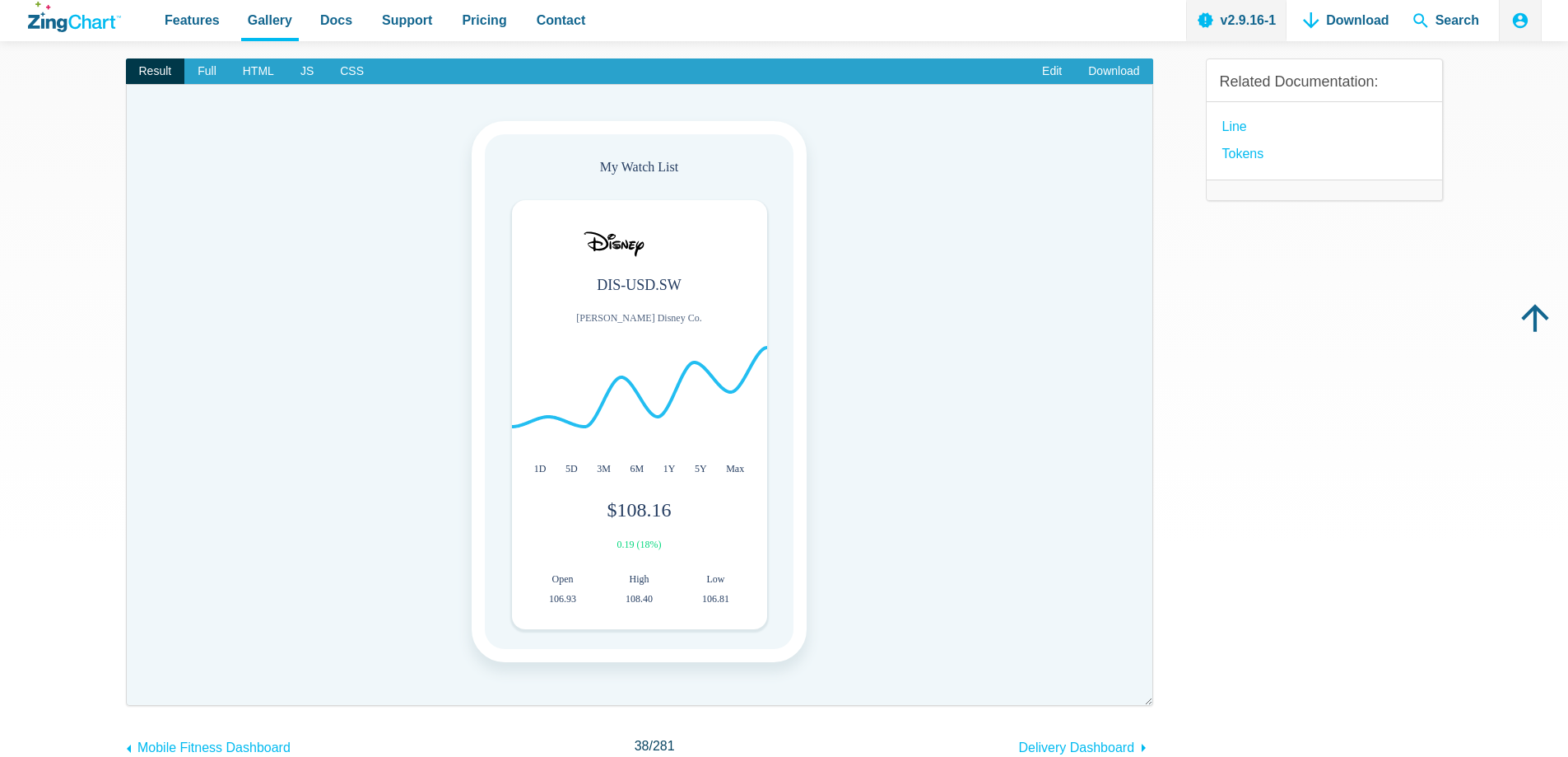
scroll to position [82, 0]
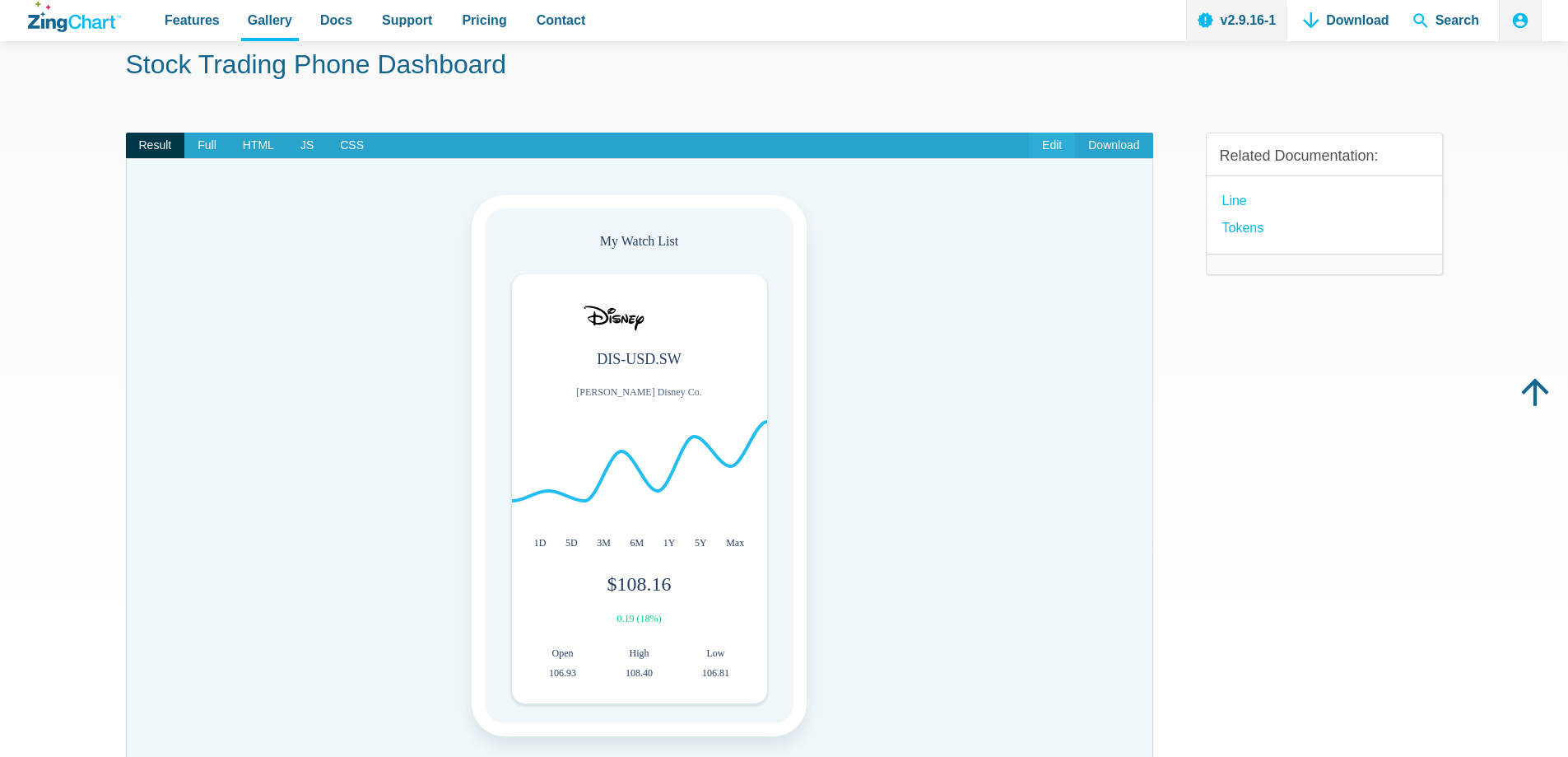
click at [1048, 150] on link "Edit" at bounding box center [1052, 145] width 46 height 27
